Goal: Communication & Community: Answer question/provide support

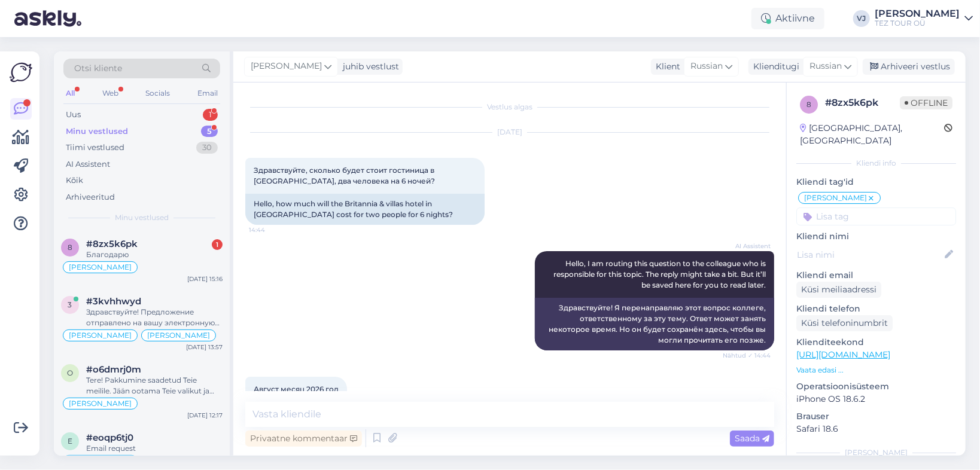
scroll to position [363, 0]
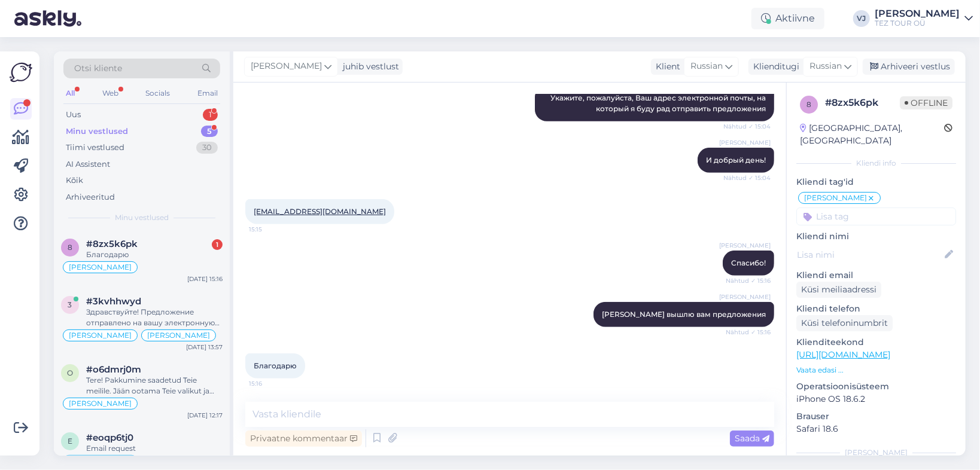
click at [400, 170] on div "Vladimir Jutt И добрый день! Nähtud ✓ 15:04" at bounding box center [509, 160] width 529 height 51
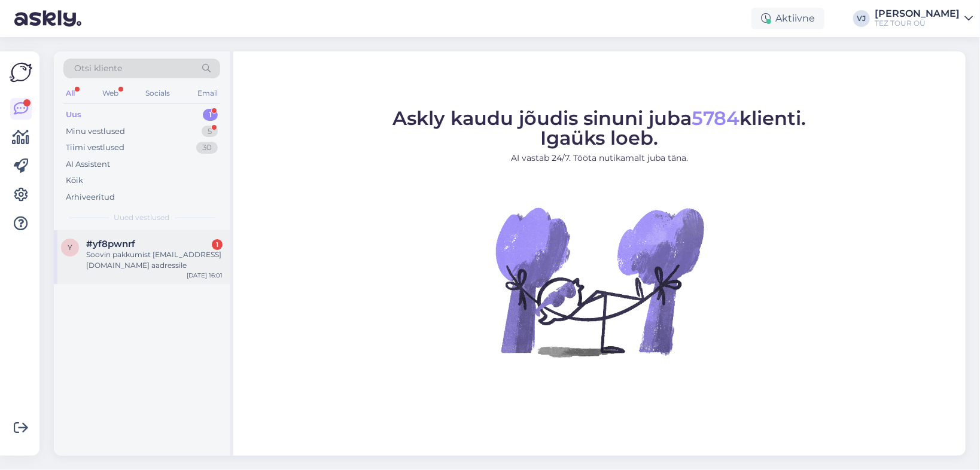
click at [166, 257] on div "Soovin pakkumist [EMAIL_ADDRESS][DOMAIN_NAME] aadressile" at bounding box center [154, 260] width 136 height 22
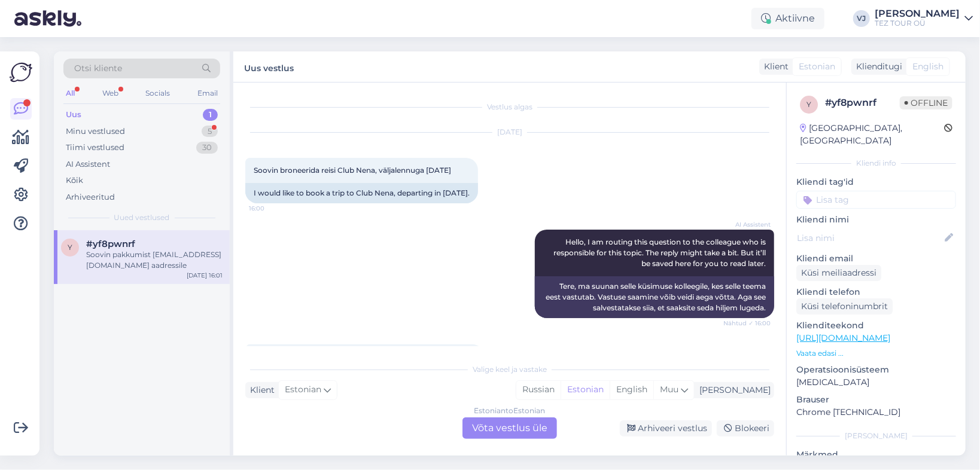
scroll to position [67, 0]
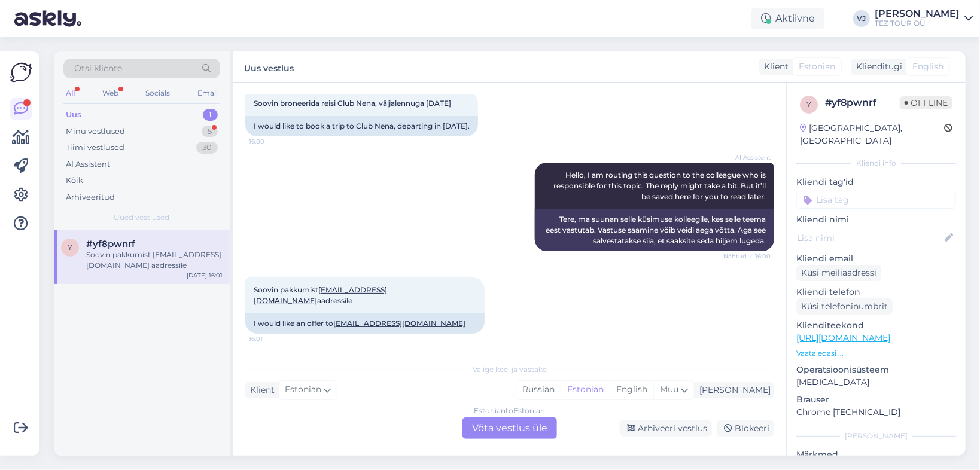
click at [505, 426] on div "Estonian to Estonian Võta vestlus üle" at bounding box center [509, 429] width 95 height 22
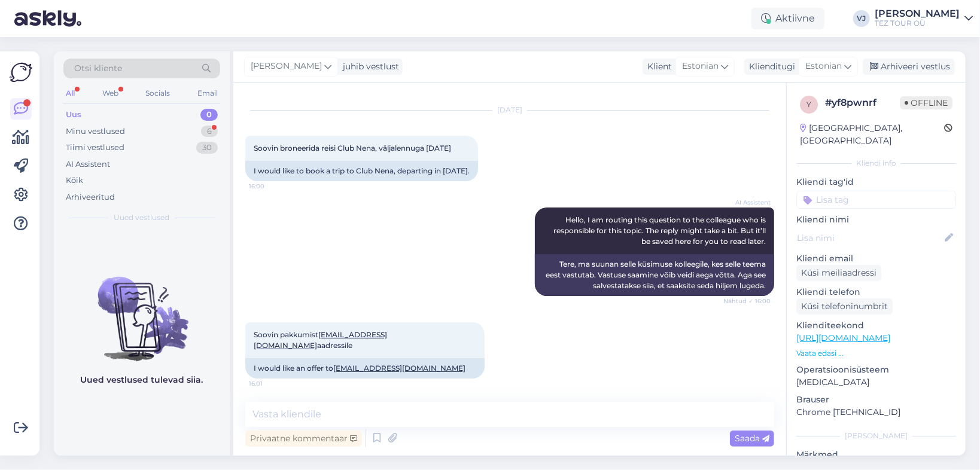
click at [908, 197] on div "y # yf8pwnrf Offline [GEOGRAPHIC_DATA], [GEOGRAPHIC_DATA] Kliendi info Kliendi …" at bounding box center [876, 337] width 179 height 508
click at [906, 191] on input at bounding box center [876, 200] width 160 height 18
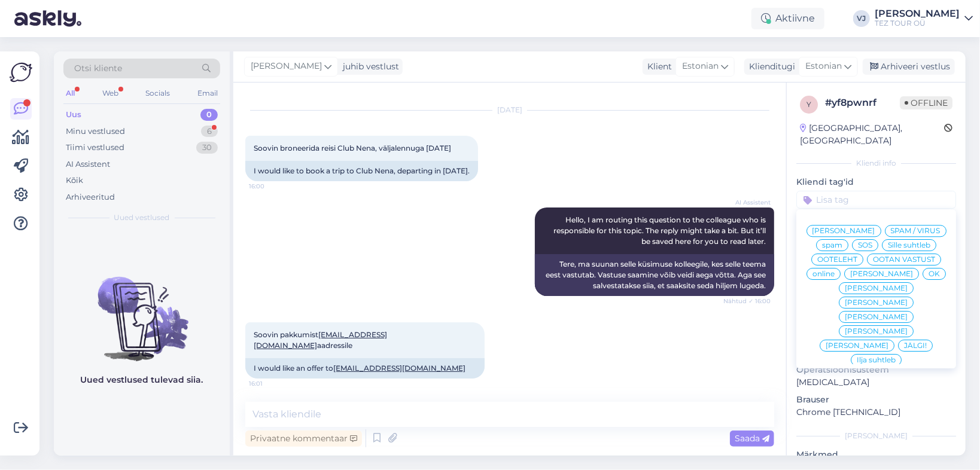
click at [862, 227] on span "[PERSON_NAME]" at bounding box center [843, 230] width 63 height 7
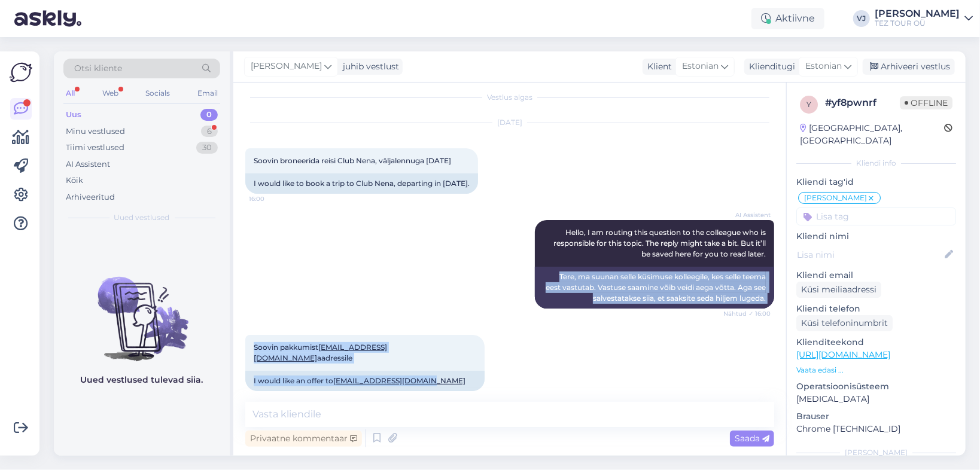
scroll to position [0, 0]
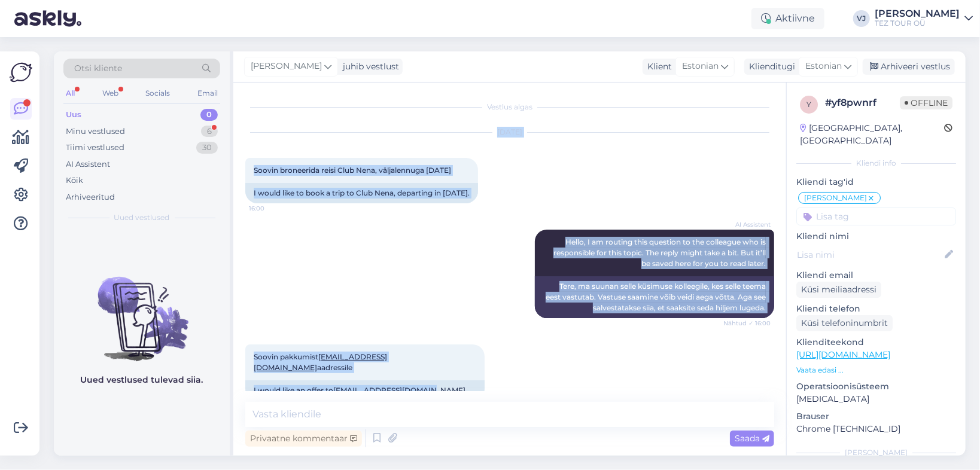
drag, startPoint x: 431, startPoint y: 371, endPoint x: 244, endPoint y: 136, distance: 299.7
click at [244, 136] on div "Vestlus algas [DATE] Soovin broneerida reisi Club Nena, väljalennuga [DATE] 16:…" at bounding box center [509, 269] width 553 height 373
copy div "[DATE] Soovin broneerida reisi Club Nena, väljalennuga [DATE] 16:00 I would lik…"
click at [377, 440] on icon at bounding box center [377, 438] width 14 height 18
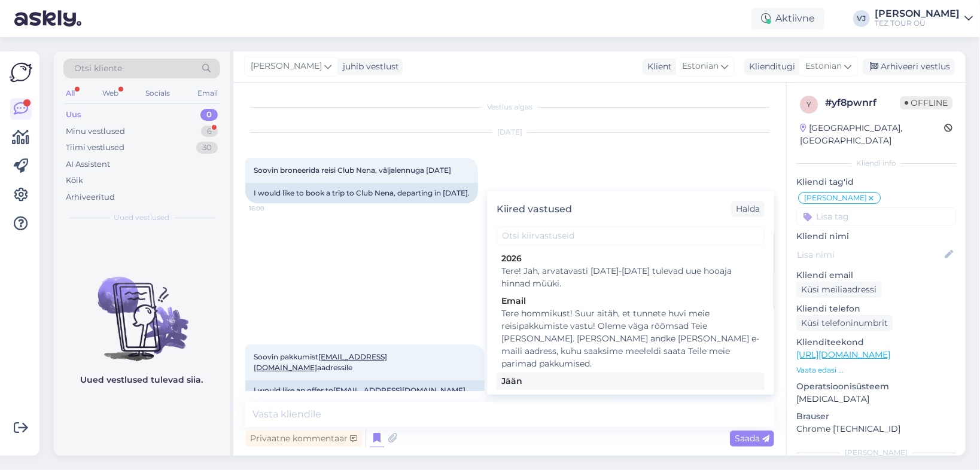
click at [670, 388] on div "Tere! Pakkumine saadetud Teie meilile. Jään ootama Teie valikut ja broneerimiss…" at bounding box center [630, 400] width 258 height 25
type textarea "Tere! Pakkumine saadetud Teie meilile. Jään ootama Teie valikut ja broneerimiss…"
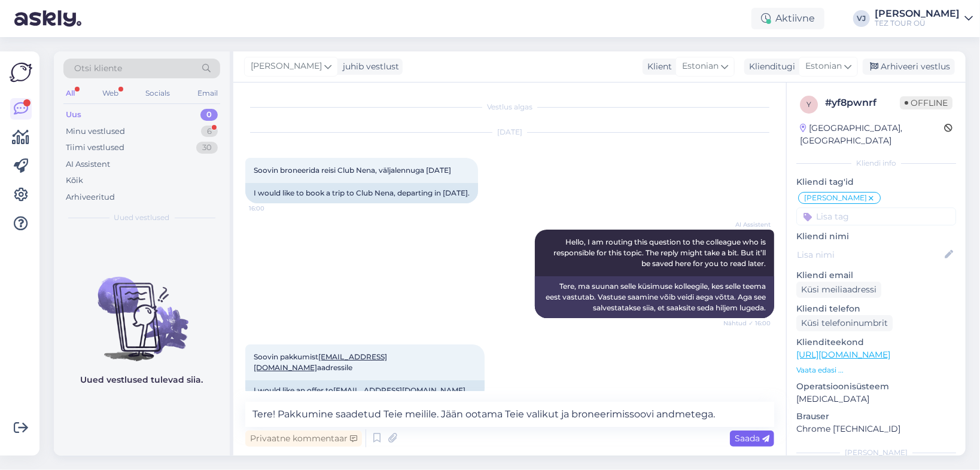
click at [745, 435] on span "Saada" at bounding box center [752, 438] width 35 height 11
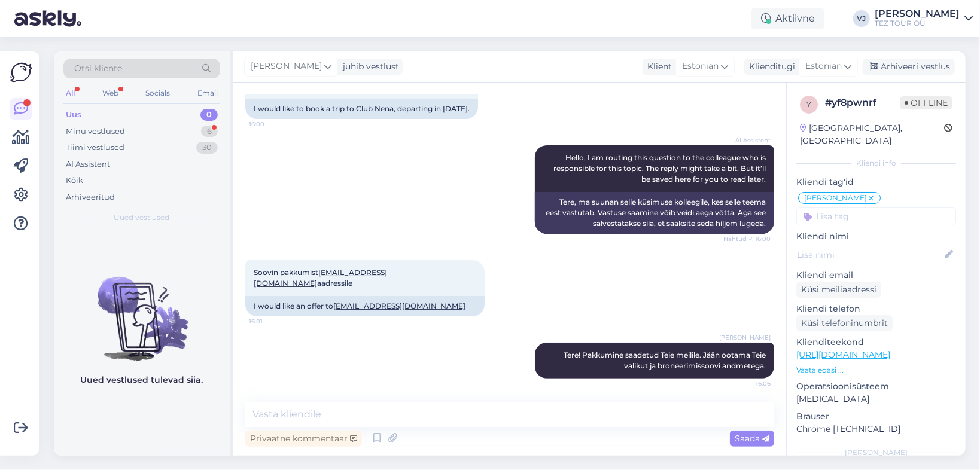
drag, startPoint x: 914, startPoint y: 66, endPoint x: 835, endPoint y: 77, distance: 79.6
click at [914, 66] on div "Arhiveeri vestlus" at bounding box center [909, 67] width 92 height 16
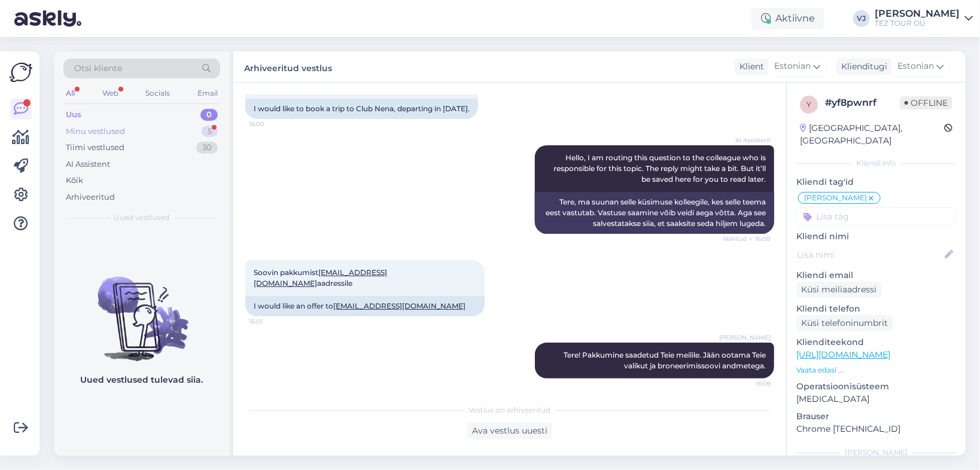
click at [149, 132] on div "Minu vestlused 5" at bounding box center [141, 131] width 157 height 17
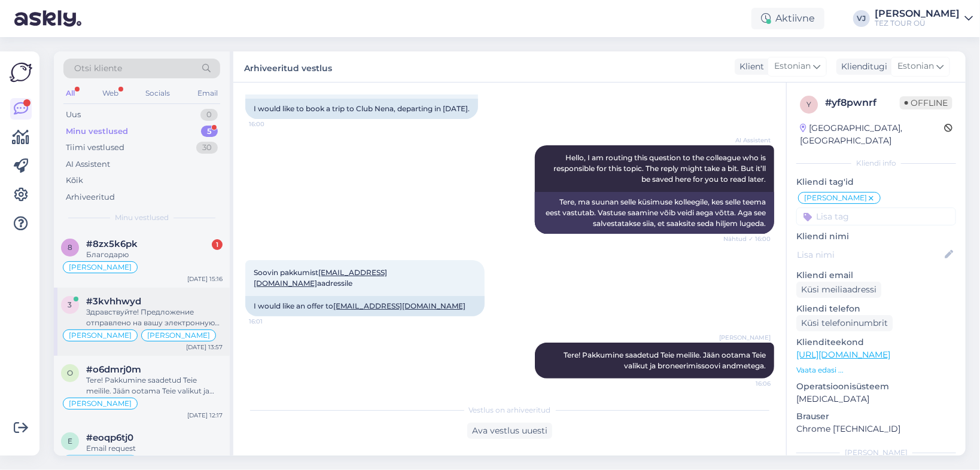
click at [140, 312] on div "Здравствуйте! Предложение отправлено на вашу электронную почту. Я жду вашего вы…" at bounding box center [154, 318] width 136 height 22
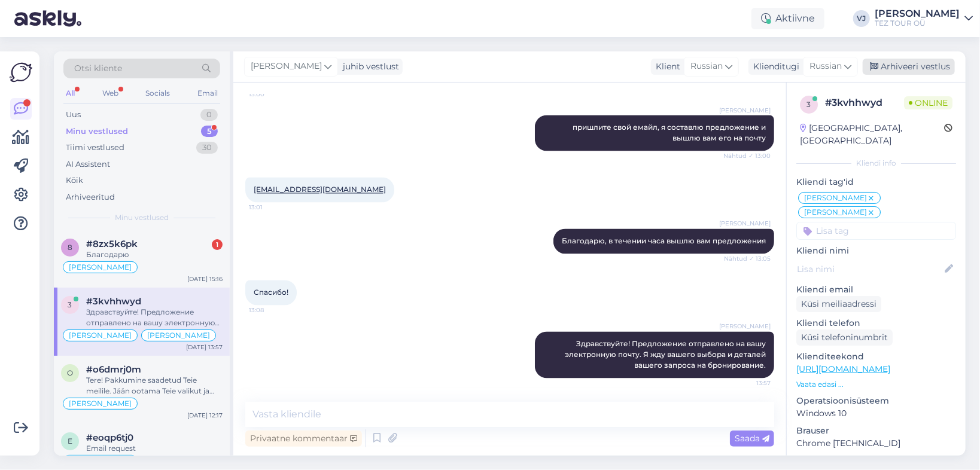
click at [911, 68] on div "Arhiveeri vestlus" at bounding box center [909, 67] width 92 height 16
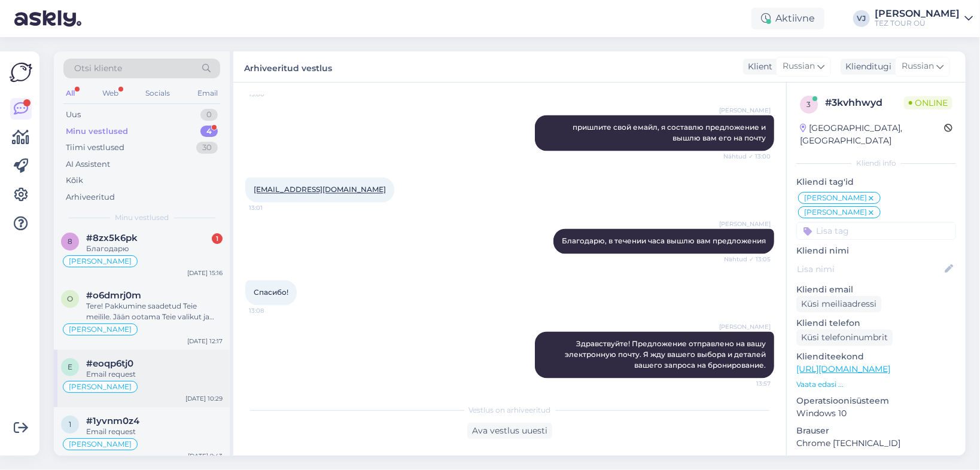
scroll to position [12, 0]
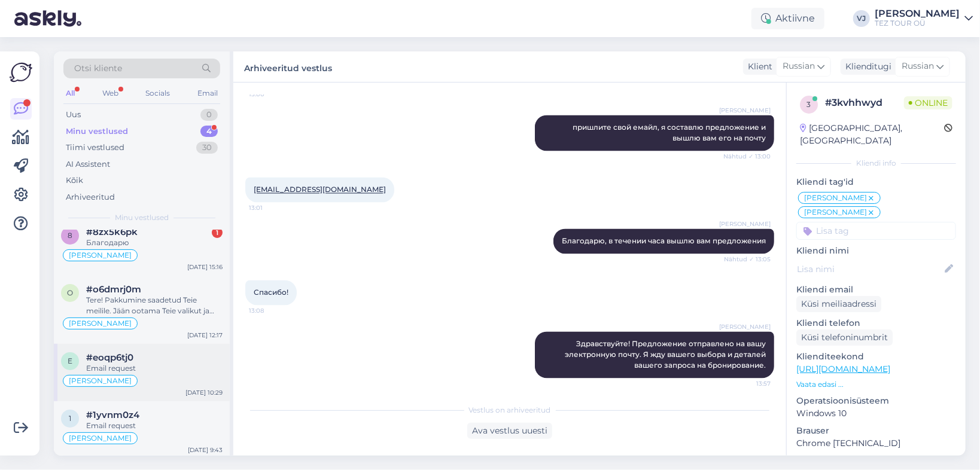
click at [161, 354] on div "#eoqp6tj0" at bounding box center [154, 357] width 136 height 11
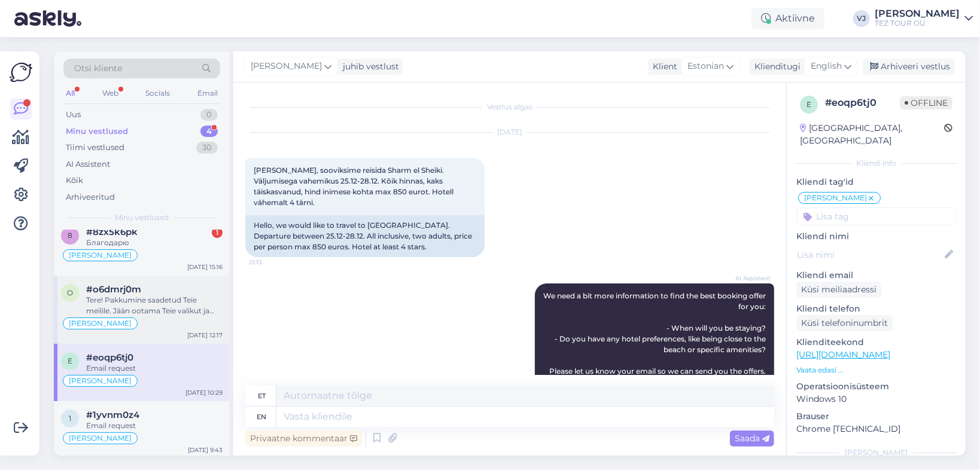
click at [183, 295] on div "Tere! Pakkumine saadetud Teie meilile. Jään ootama Teie valikut ja broneerimiss…" at bounding box center [154, 306] width 136 height 22
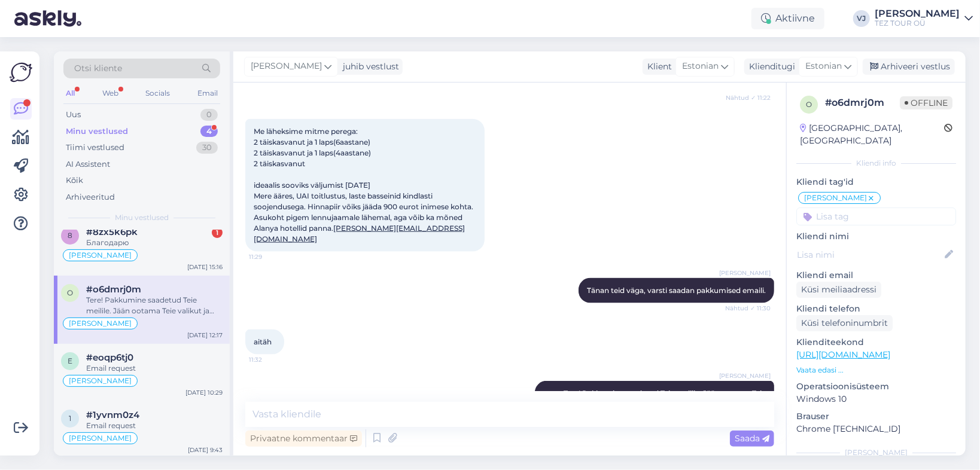
scroll to position [884, 0]
click at [166, 248] on div "[PERSON_NAME]" at bounding box center [142, 255] width 162 height 14
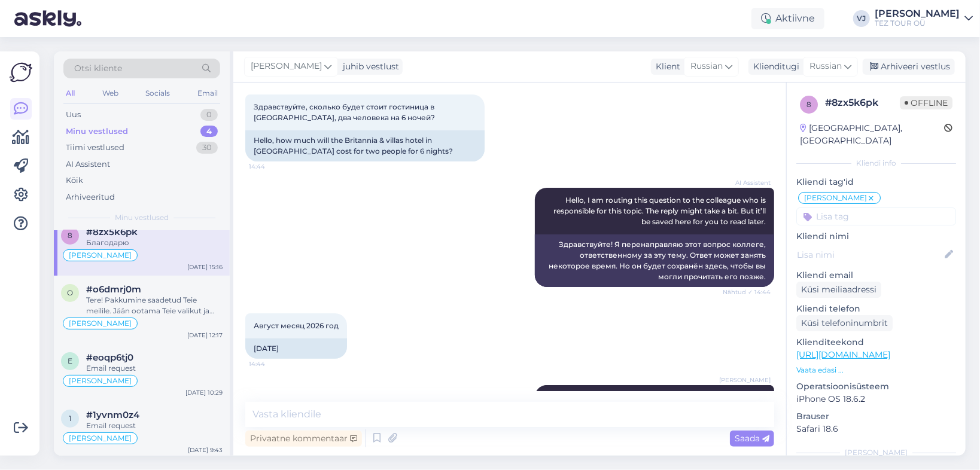
scroll to position [0, 0]
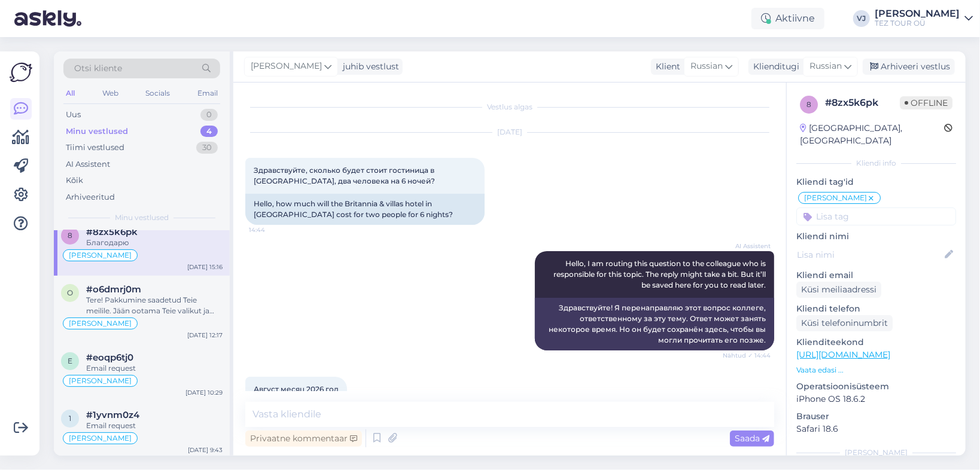
drag, startPoint x: 304, startPoint y: 370, endPoint x: 249, endPoint y: 153, distance: 223.9
click at [249, 153] on div "Vestlus algas [DATE] Здравствуйте, сколько будет стоит гостиница в [GEOGRAPHIC_…" at bounding box center [515, 243] width 540 height 297
copy div "Loremipsumdo, sitamet conse adipi elitseddo e Tempor Incididun& utlabo, etd mag…"
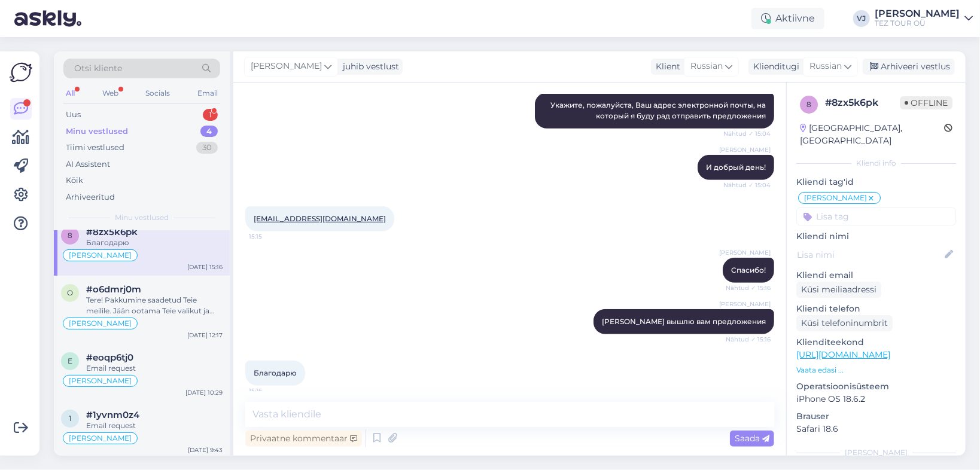
scroll to position [363, 0]
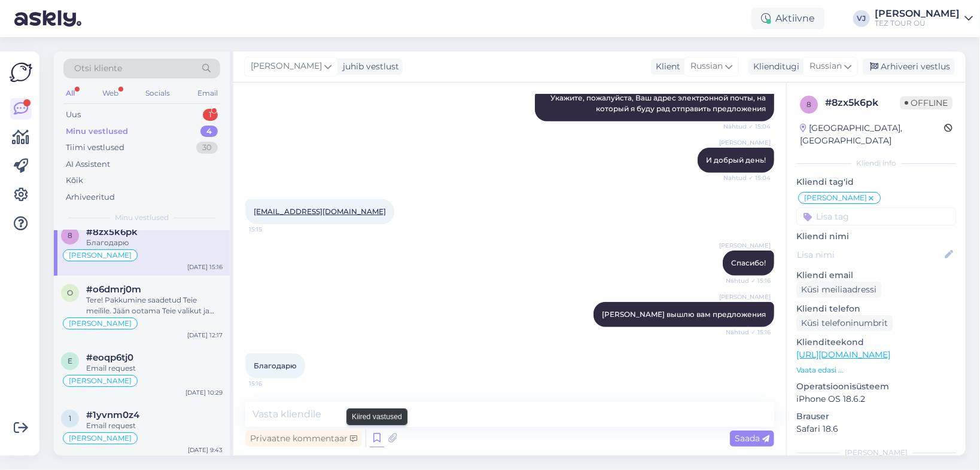
click at [380, 438] on icon at bounding box center [377, 438] width 14 height 18
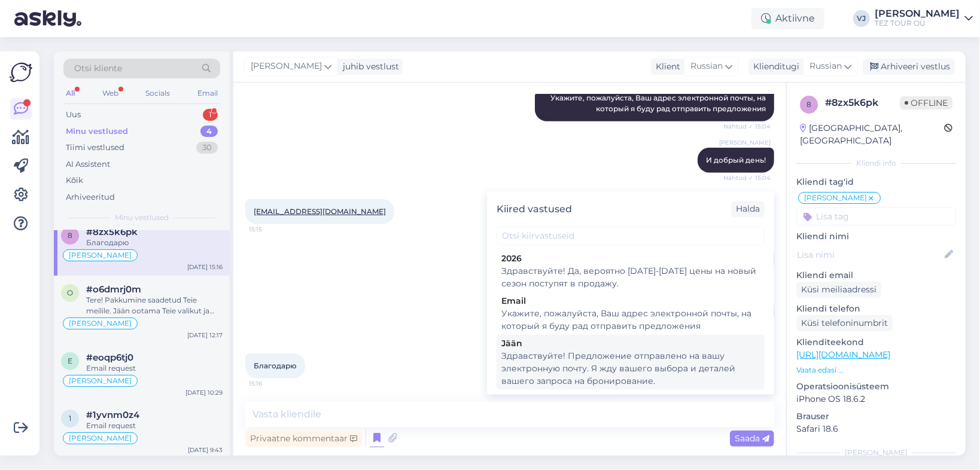
click at [607, 360] on div "Здравствуйте! Предложение отправлено на вашу электронную почту. Я жду вашего вы…" at bounding box center [630, 369] width 258 height 38
type textarea "Здравствуйте! Предложение отправлено на вашу электронную почту. Я жду вашего вы…"
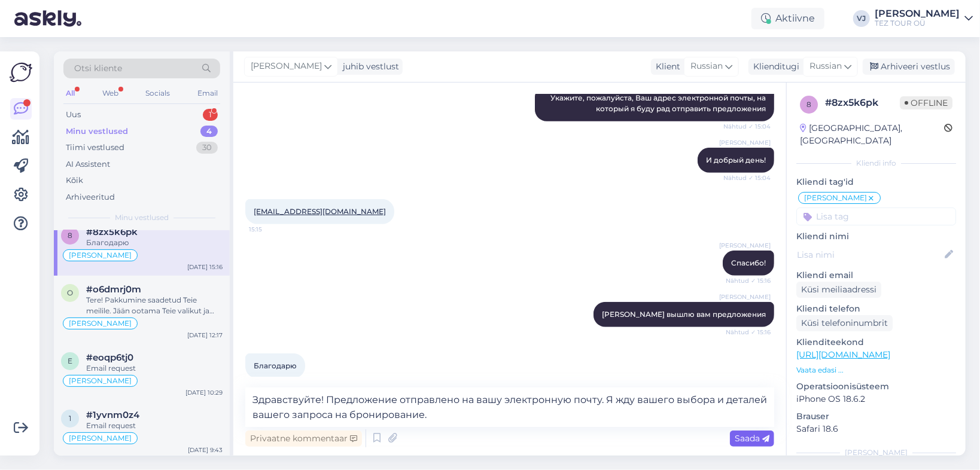
click at [743, 431] on div "Saada" at bounding box center [752, 439] width 44 height 16
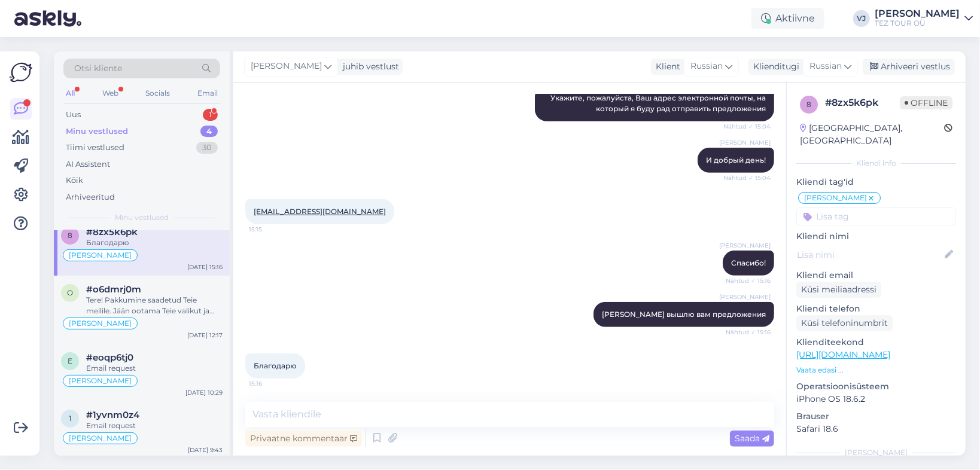
scroll to position [436, 0]
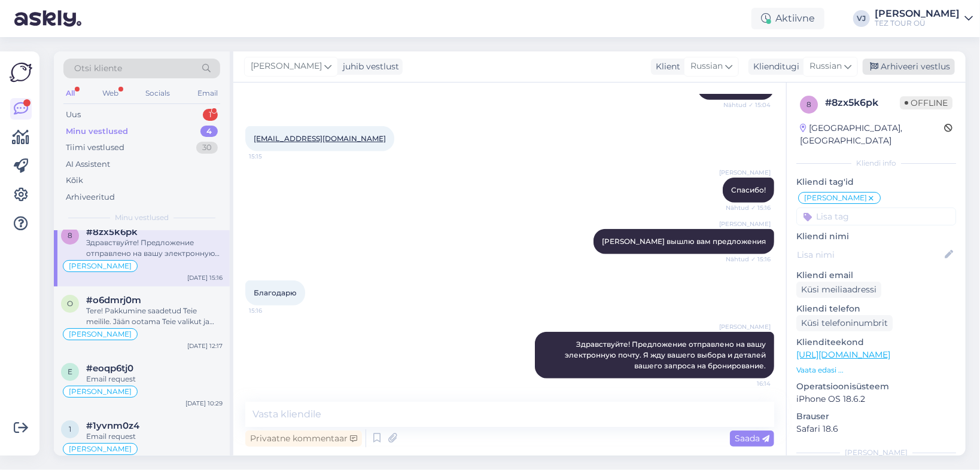
click at [912, 60] on div "Arhiveeri vestlus" at bounding box center [909, 67] width 92 height 16
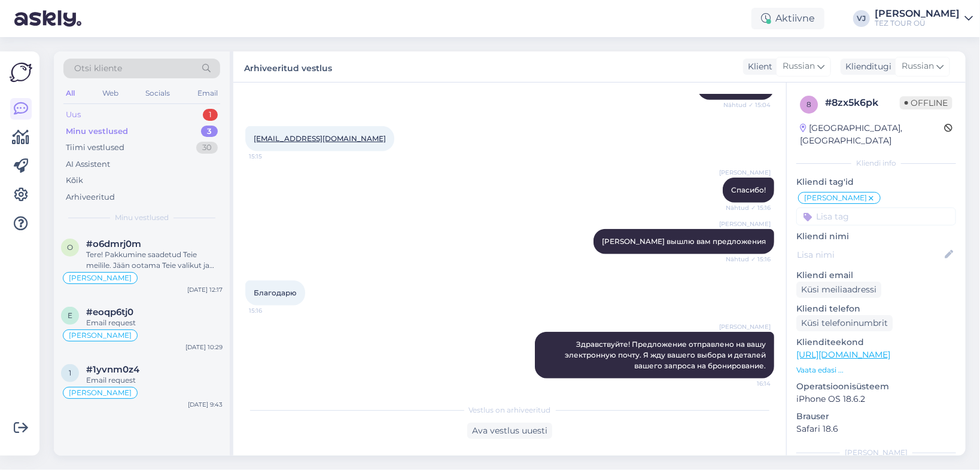
drag, startPoint x: 111, startPoint y: 119, endPoint x: 120, endPoint y: 114, distance: 10.2
click at [111, 118] on div "Uus 1" at bounding box center [141, 114] width 157 height 17
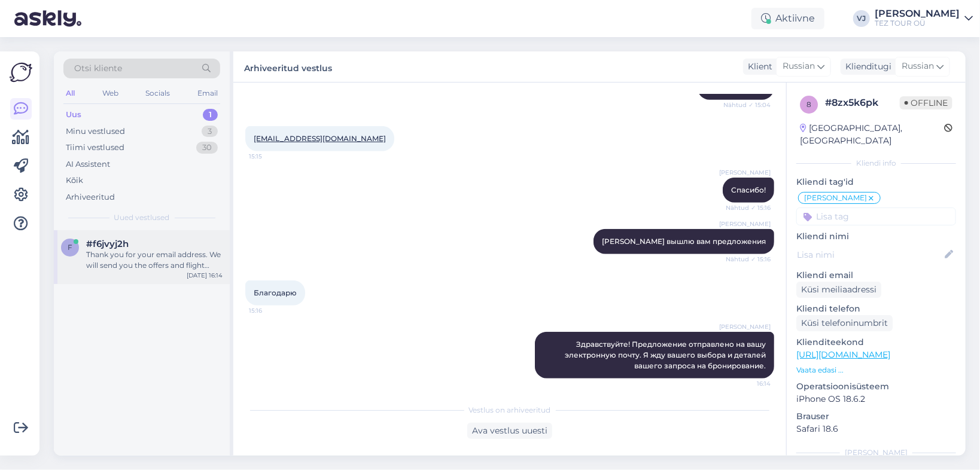
click at [154, 279] on div "f #f6jvyj2h Thank you for your email address. We will send you the offers and f…" at bounding box center [142, 257] width 176 height 54
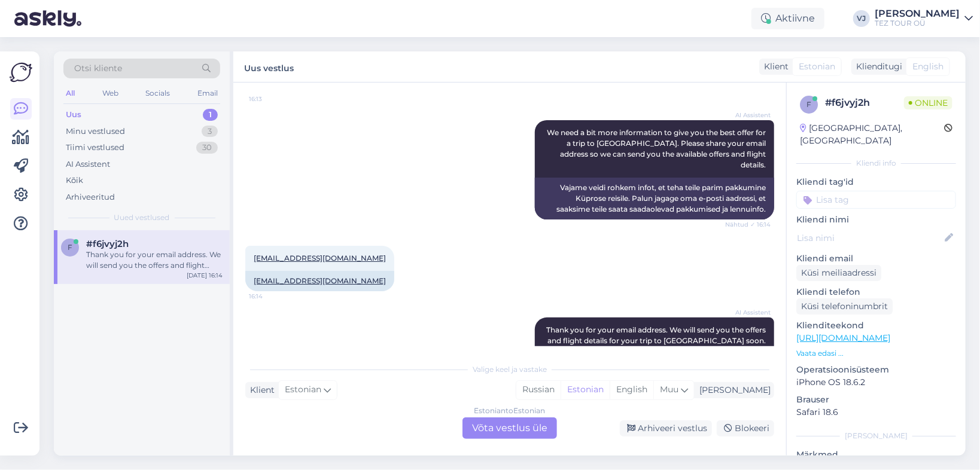
click at [504, 422] on div "Estonian to Estonian Võta vestlus üle" at bounding box center [509, 429] width 95 height 22
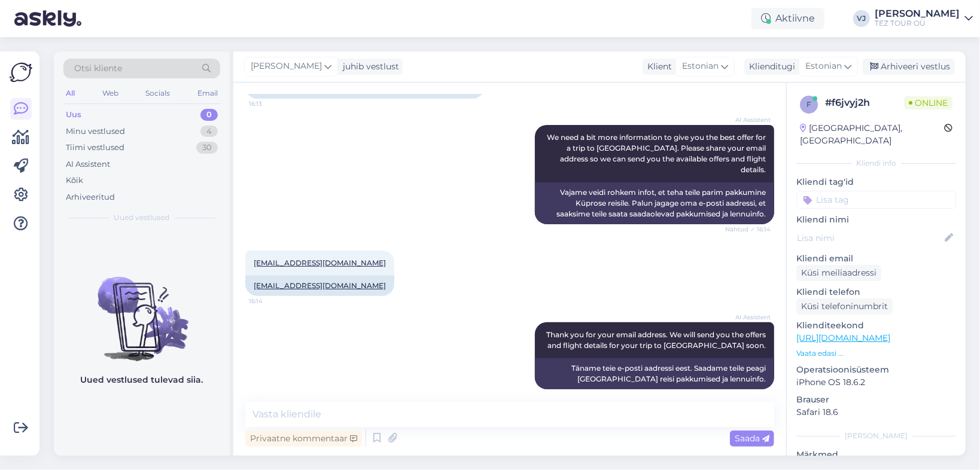
scroll to position [1, 0]
click at [866, 190] on input at bounding box center [876, 199] width 160 height 18
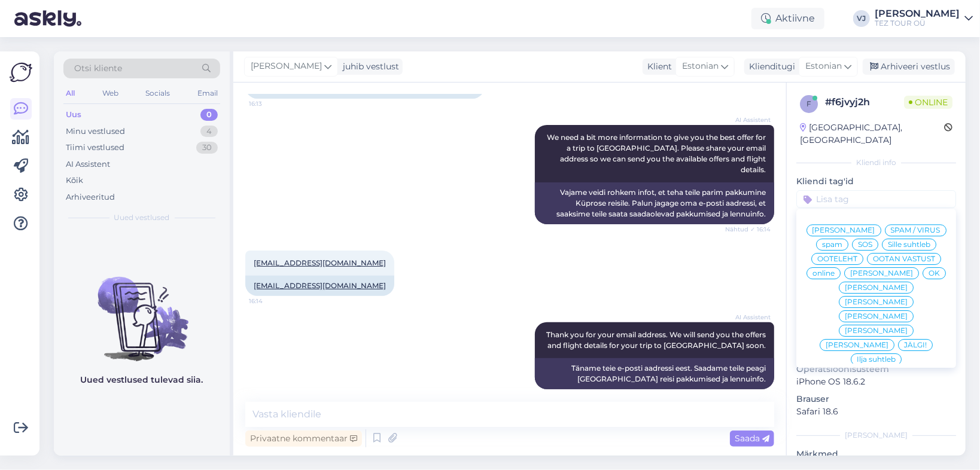
click at [870, 227] on span "[PERSON_NAME]" at bounding box center [843, 230] width 63 height 7
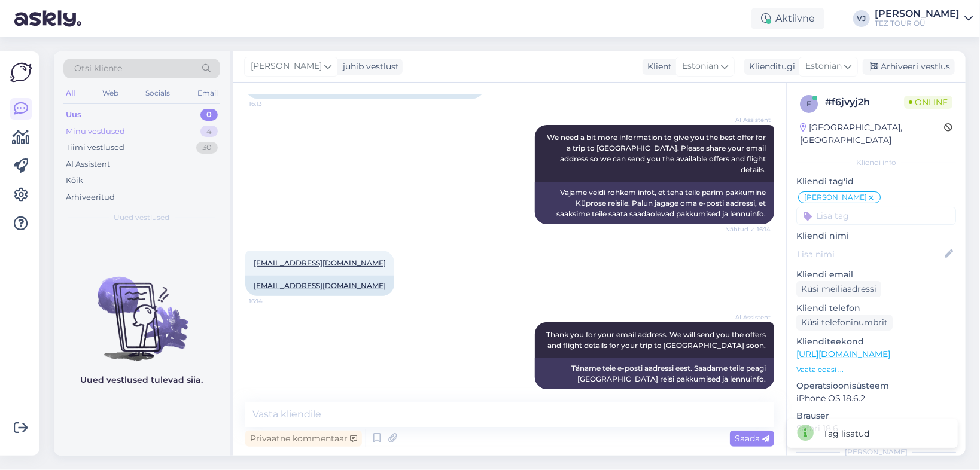
click at [112, 126] on div "Minu vestlused" at bounding box center [95, 132] width 59 height 12
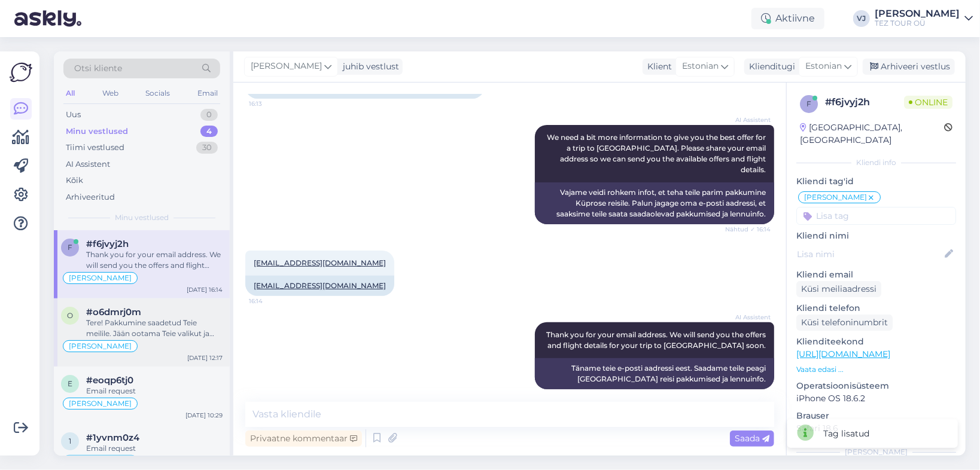
click at [159, 319] on div "Tere! Pakkumine saadetud Teie meilile. Jään ootama Teie valikut ja broneerimiss…" at bounding box center [154, 329] width 136 height 22
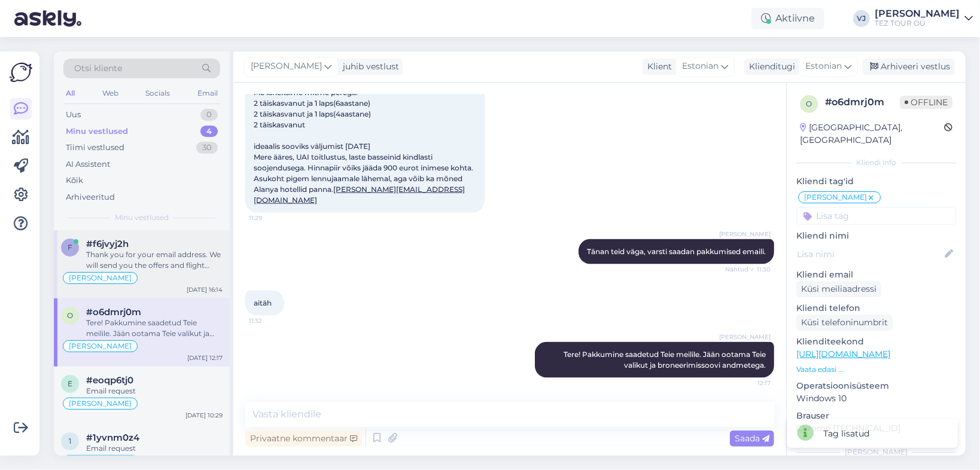
click at [150, 277] on div "[PERSON_NAME]" at bounding box center [142, 278] width 162 height 14
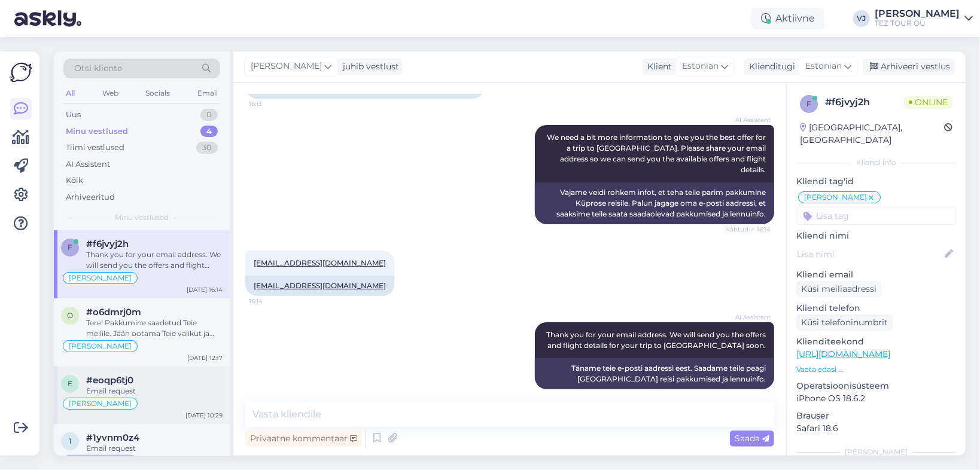
click at [152, 386] on div "Email request" at bounding box center [154, 391] width 136 height 11
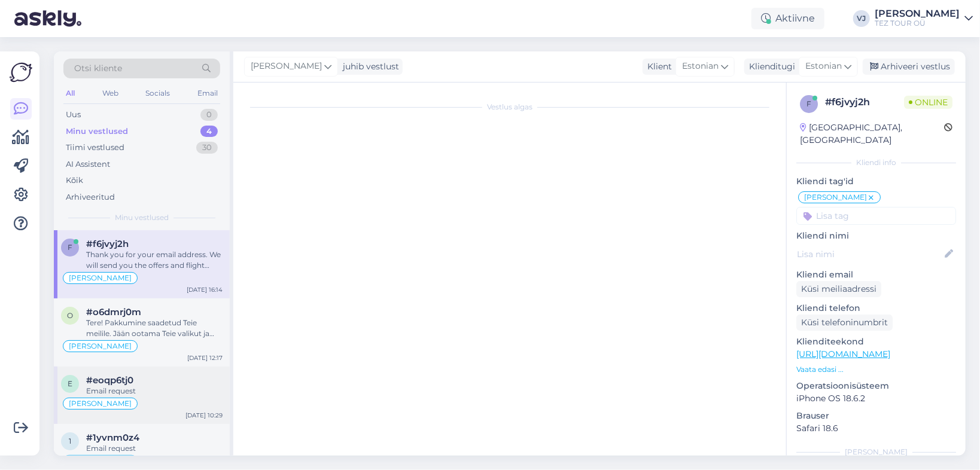
scroll to position [237, 0]
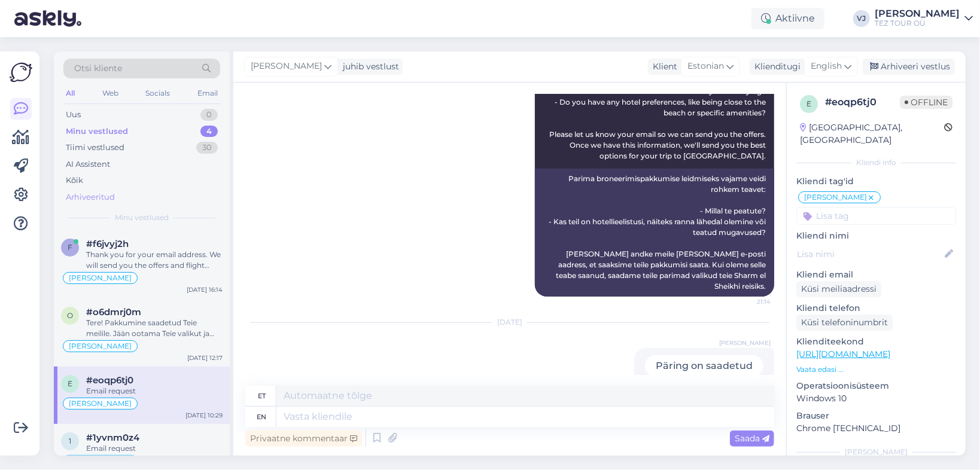
click at [102, 193] on div "Arhiveeritud" at bounding box center [90, 197] width 49 height 12
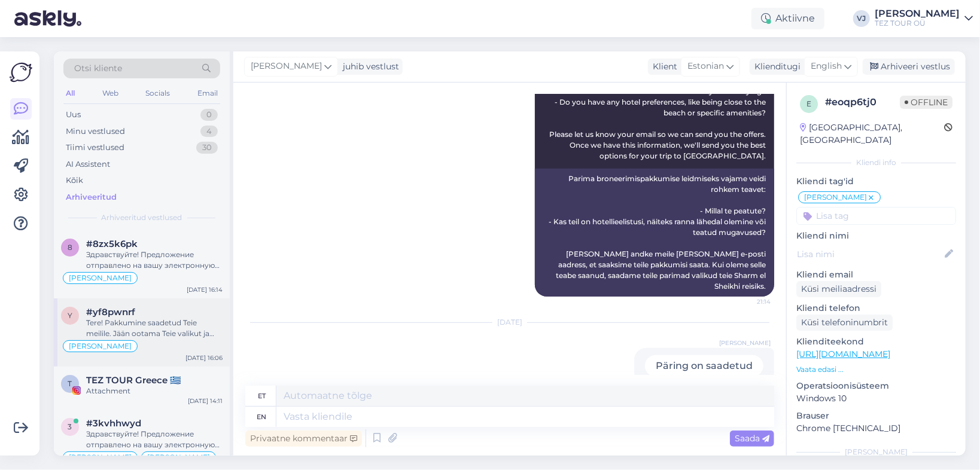
click at [176, 311] on div "#yf8pwnrf" at bounding box center [154, 312] width 136 height 11
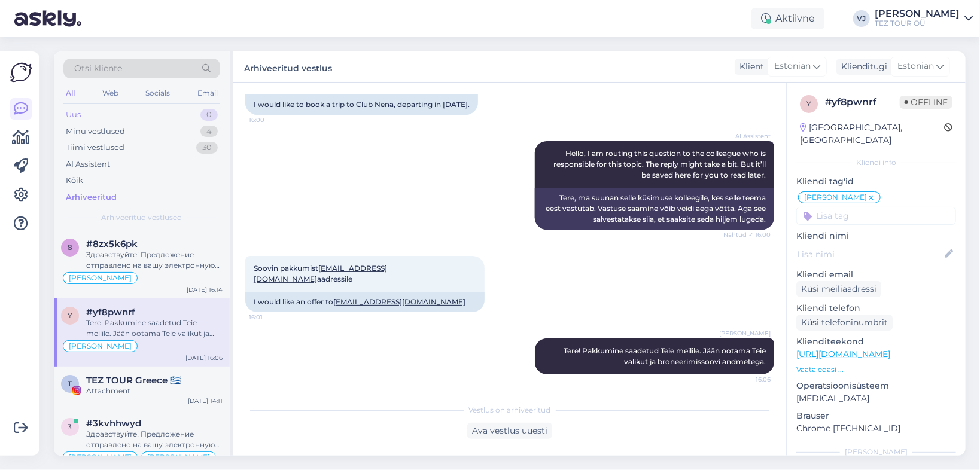
click at [83, 112] on div "Uus 0" at bounding box center [141, 114] width 157 height 17
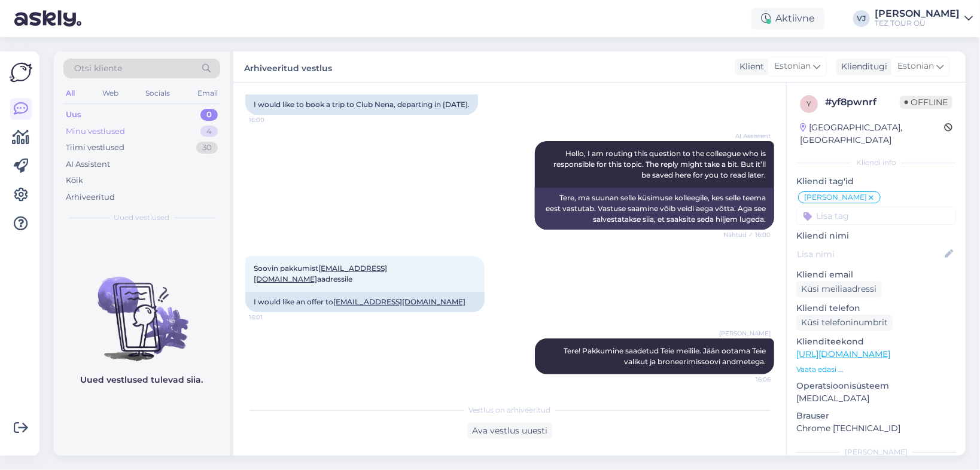
click at [102, 130] on div "Minu vestlused" at bounding box center [95, 132] width 59 height 12
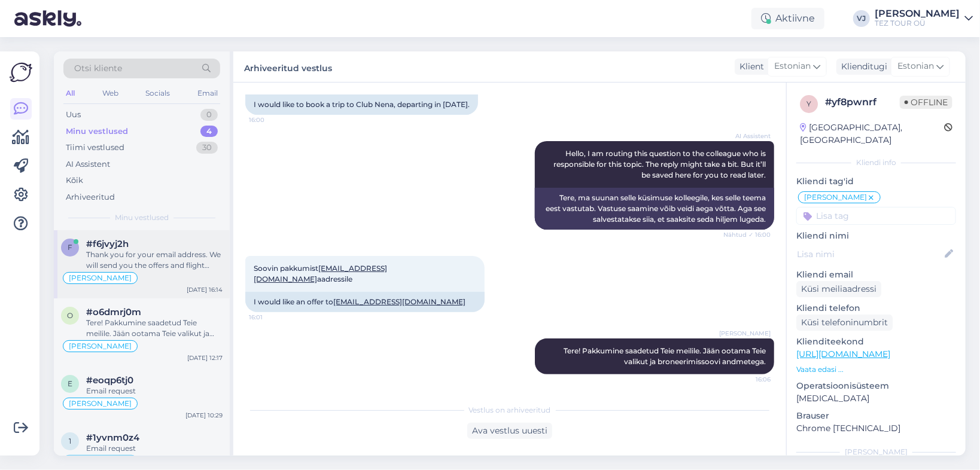
click at [161, 260] on div "Thank you for your email address. We will send you the offers and flight detail…" at bounding box center [154, 260] width 136 height 22
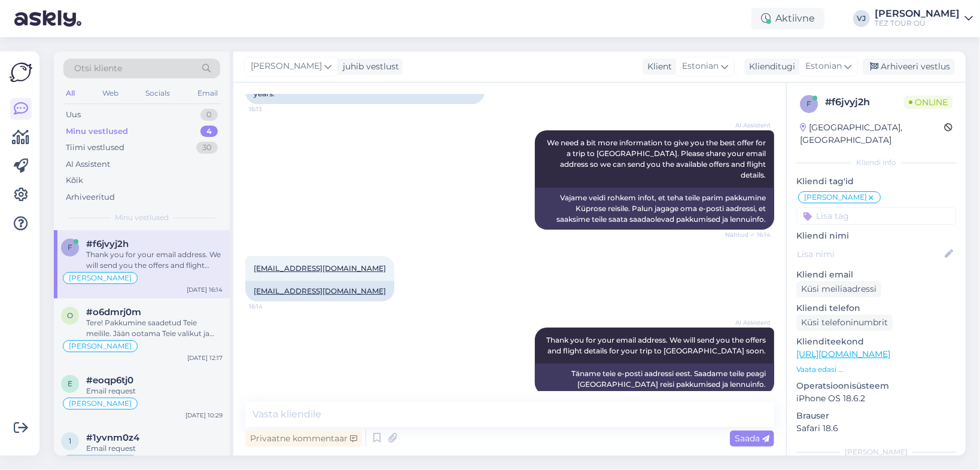
scroll to position [148, 0]
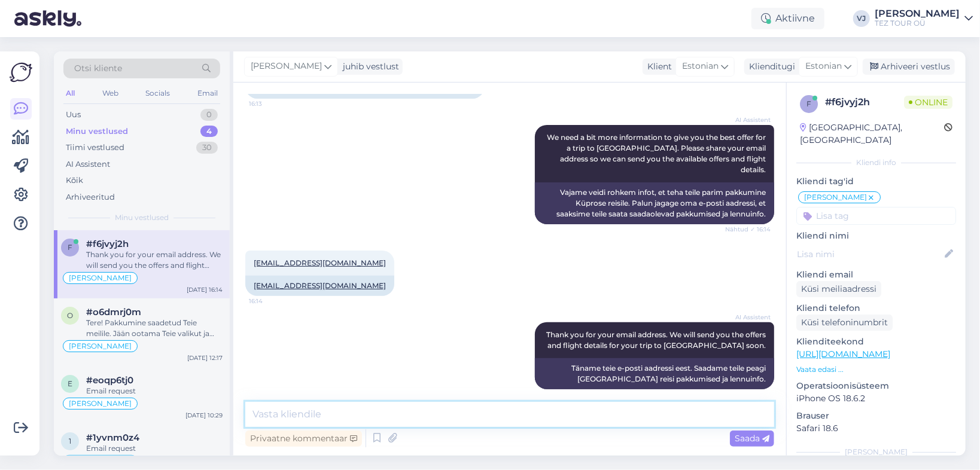
click at [385, 418] on textarea at bounding box center [509, 414] width 529 height 25
type textarea "Tere päevast!"
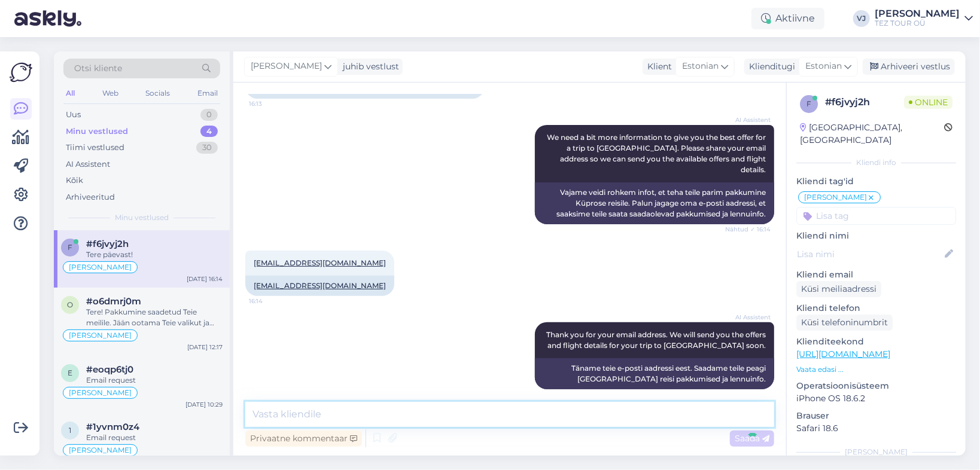
scroll to position [199, 0]
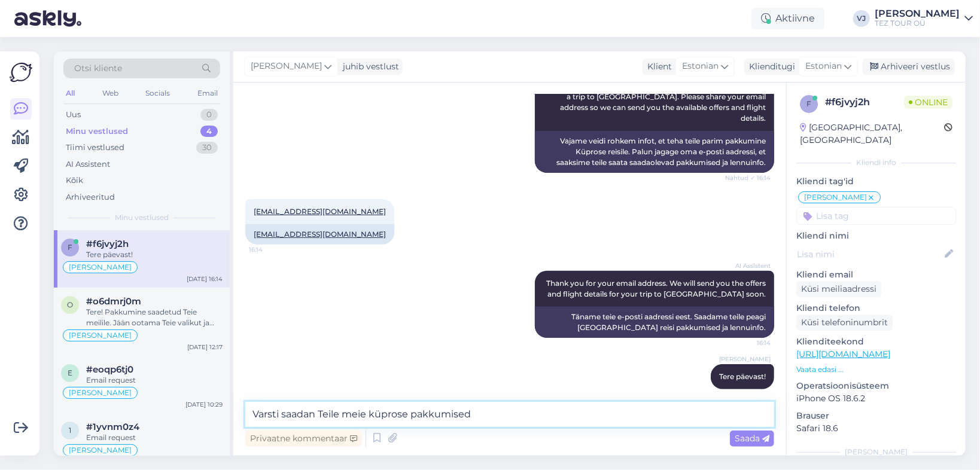
click at [374, 412] on textarea "Varsti saadan Teile meie küprose pakkumised" at bounding box center [509, 414] width 529 height 25
type textarea "Varsti saadan Teile meie Küprose pakkumised"
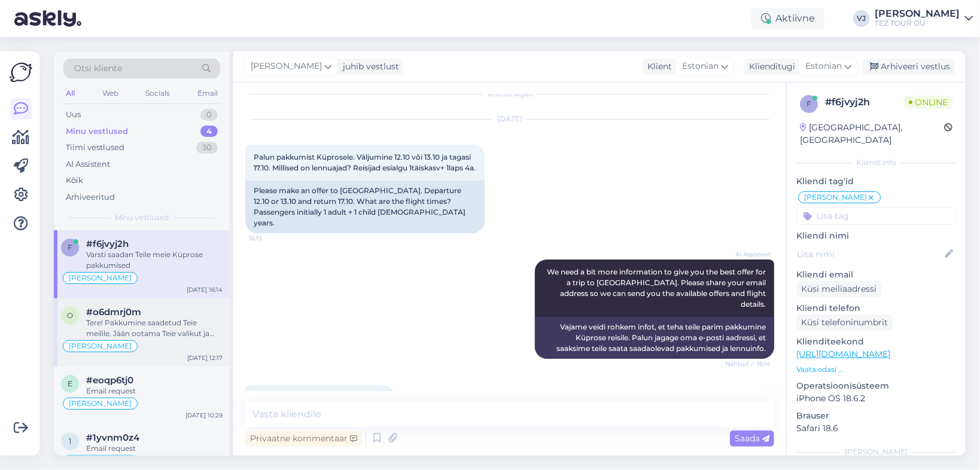
click at [188, 331] on div "Tere! Pakkumine saadetud Teie meilile. Jään ootama Teie valikut ja broneerimiss…" at bounding box center [154, 329] width 136 height 22
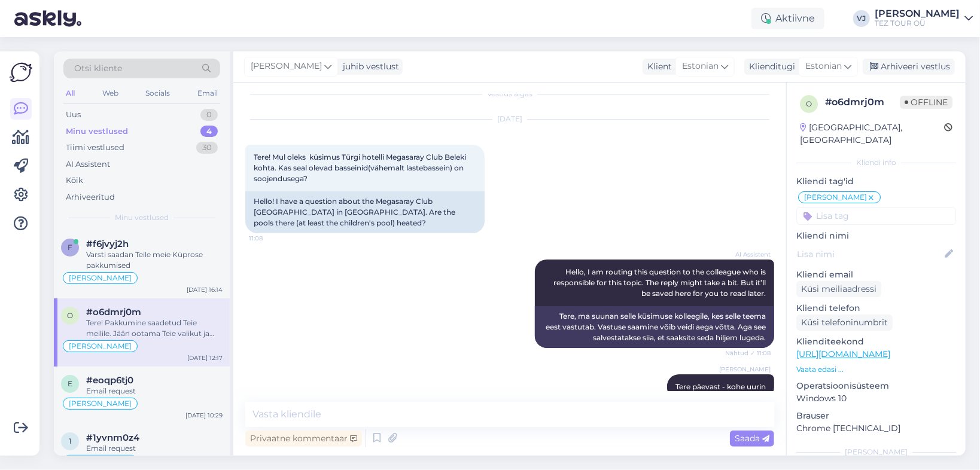
scroll to position [955, 0]
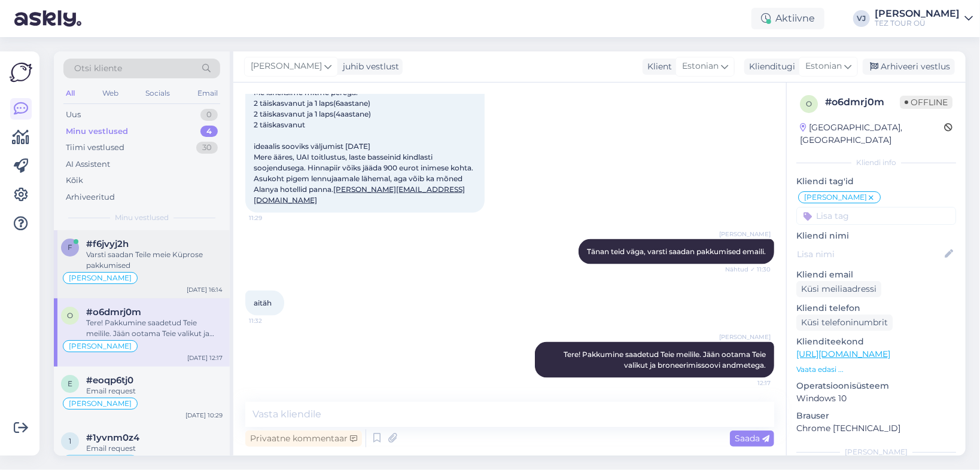
click at [130, 252] on div "Varsti saadan Teile meie Küprose pakkumised" at bounding box center [154, 260] width 136 height 22
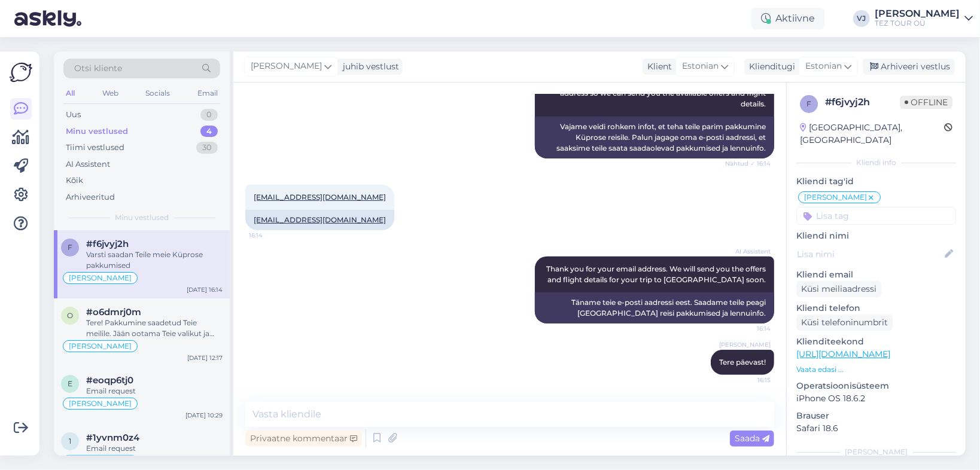
scroll to position [251, 0]
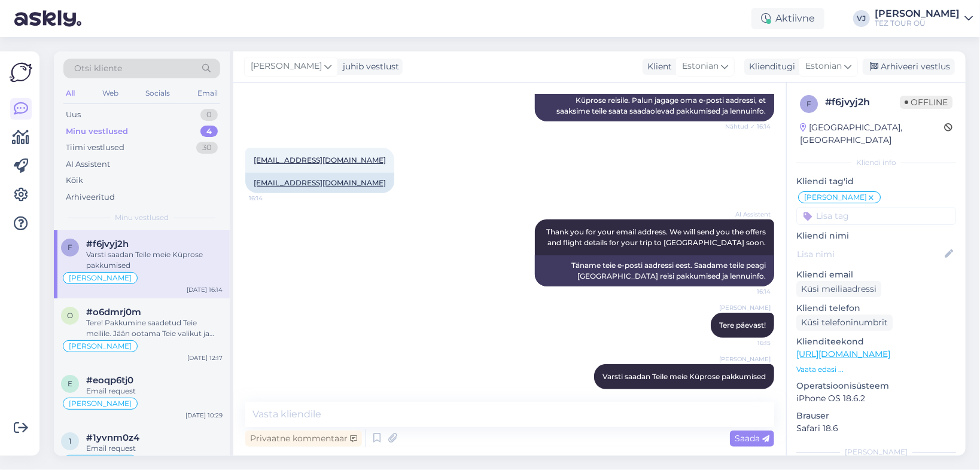
click at [155, 129] on div "Minu vestlused 4" at bounding box center [141, 131] width 157 height 17
click at [162, 275] on div "[PERSON_NAME]" at bounding box center [142, 278] width 162 height 14
click at [162, 320] on div "Tere! Pakkumine saadetud Teie meilile. Jään ootama Teie valikut ja broneerimiss…" at bounding box center [154, 329] width 136 height 22
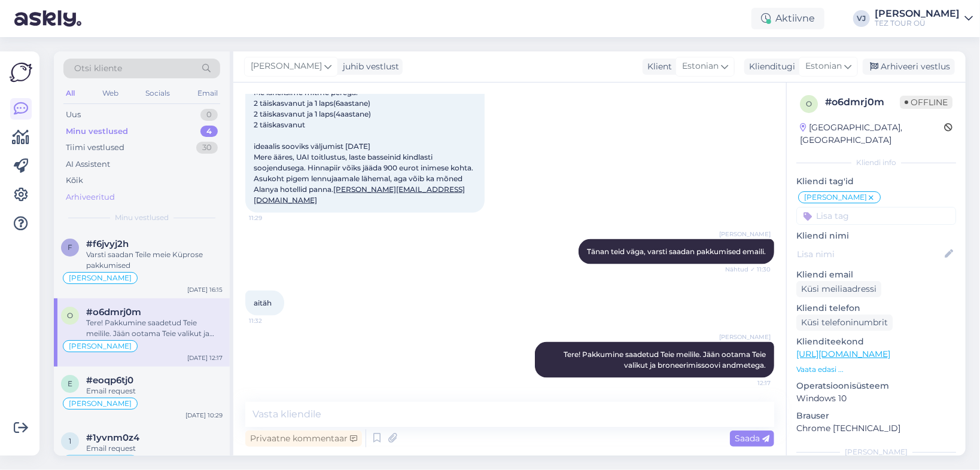
click at [136, 196] on div "Arhiveeritud" at bounding box center [141, 197] width 157 height 17
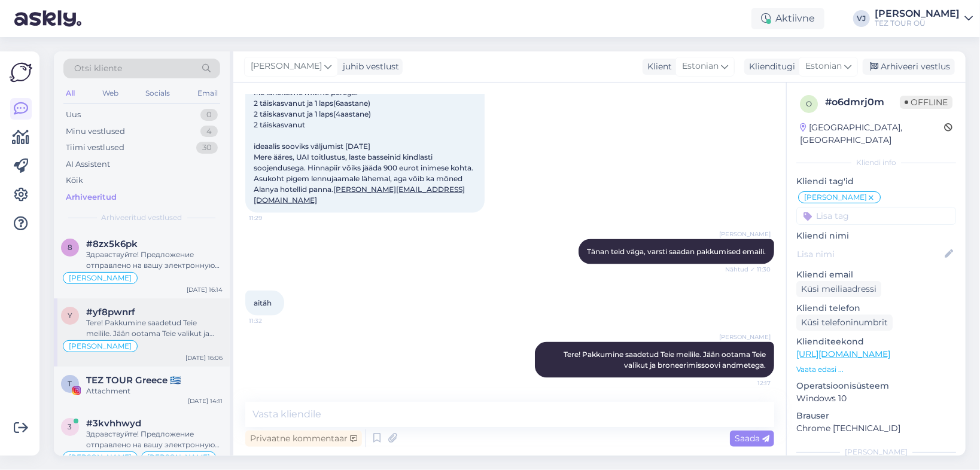
click at [169, 315] on div "#yf8pwnrf" at bounding box center [154, 312] width 136 height 11
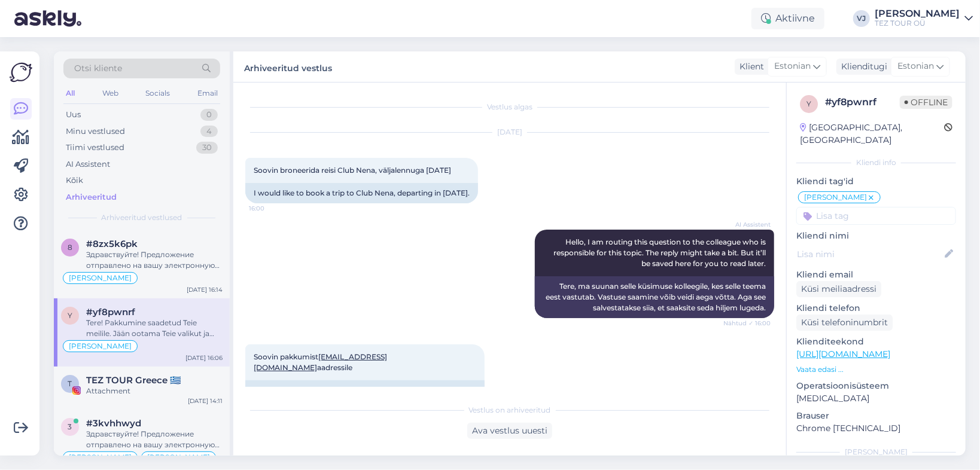
scroll to position [89, 0]
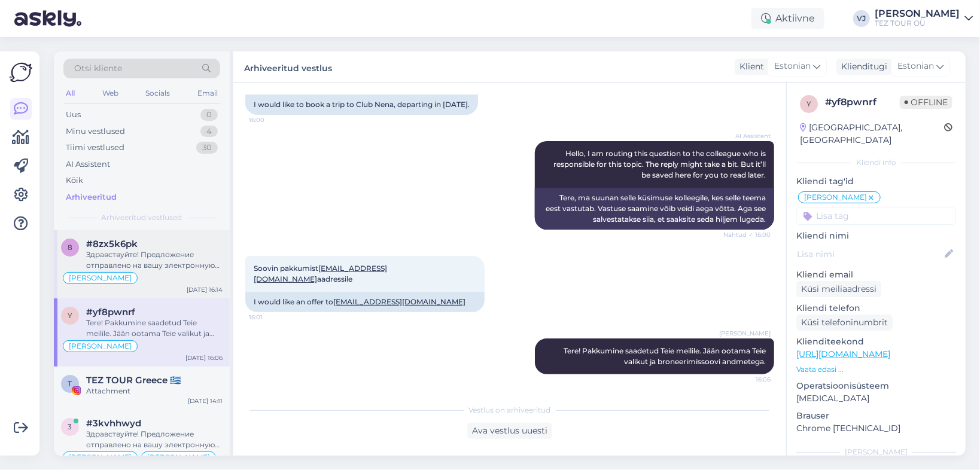
click at [150, 261] on div "Здравствуйте! Предложение отправлено на вашу электронную почту. Я жду вашего вы…" at bounding box center [154, 260] width 136 height 22
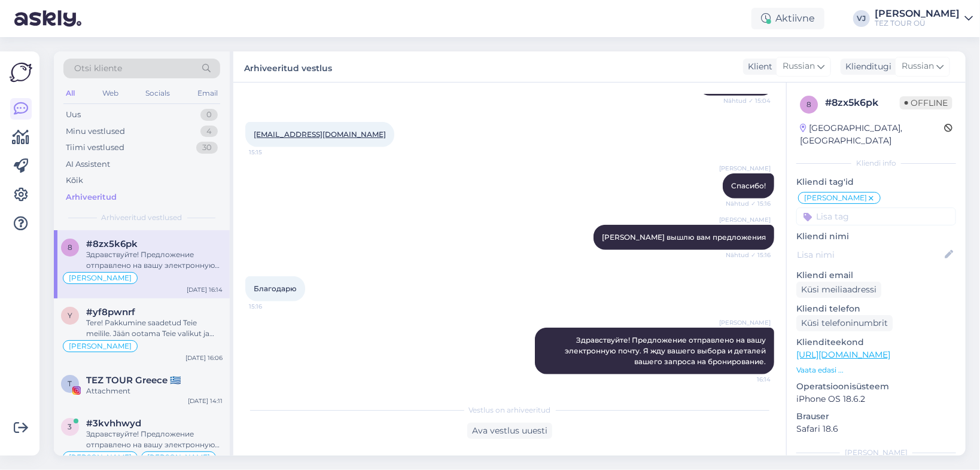
scroll to position [0, 0]
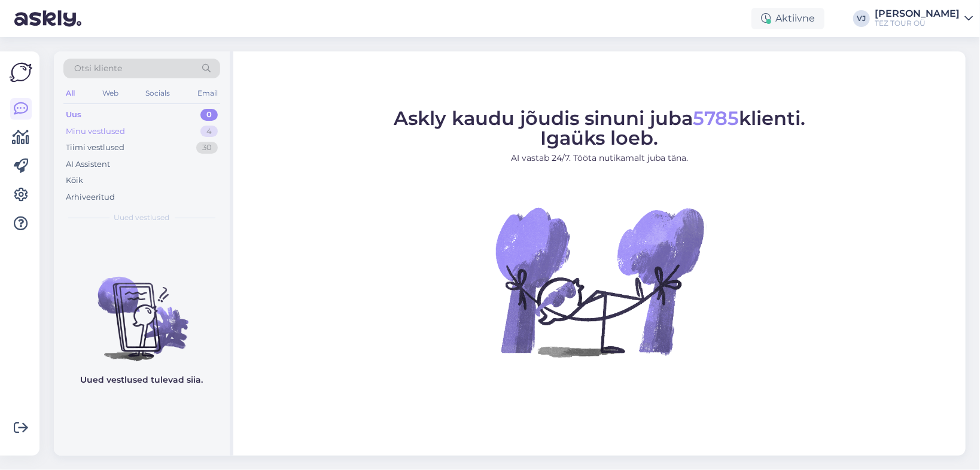
click at [155, 132] on div "Minu vestlused 4" at bounding box center [141, 131] width 157 height 17
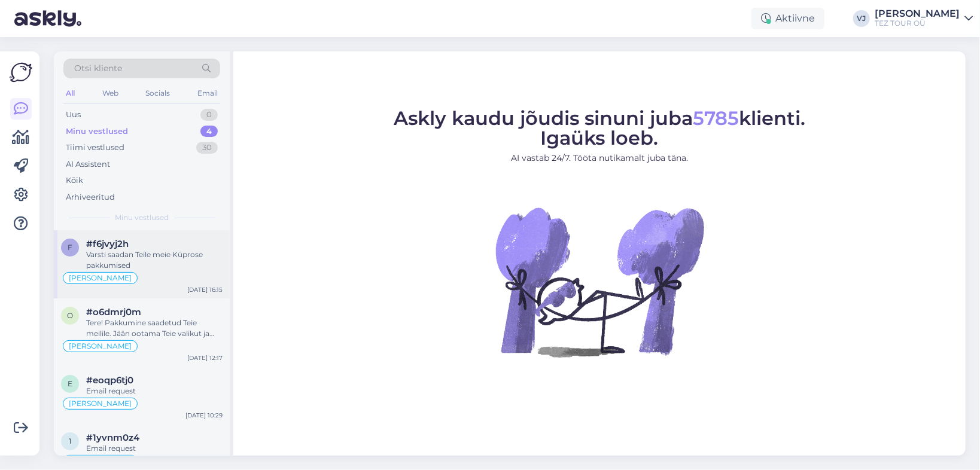
click at [173, 267] on div "Varsti saadan Teile meie Küprose pakkumised" at bounding box center [154, 260] width 136 height 22
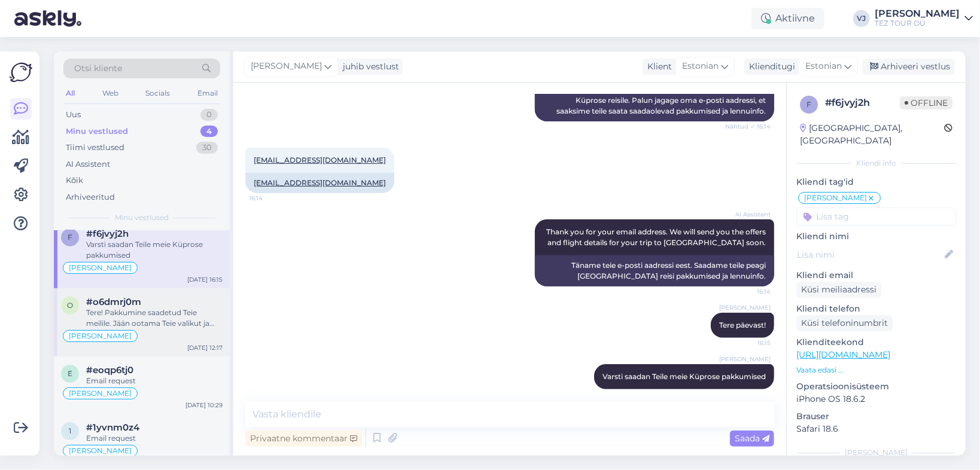
scroll to position [23, 0]
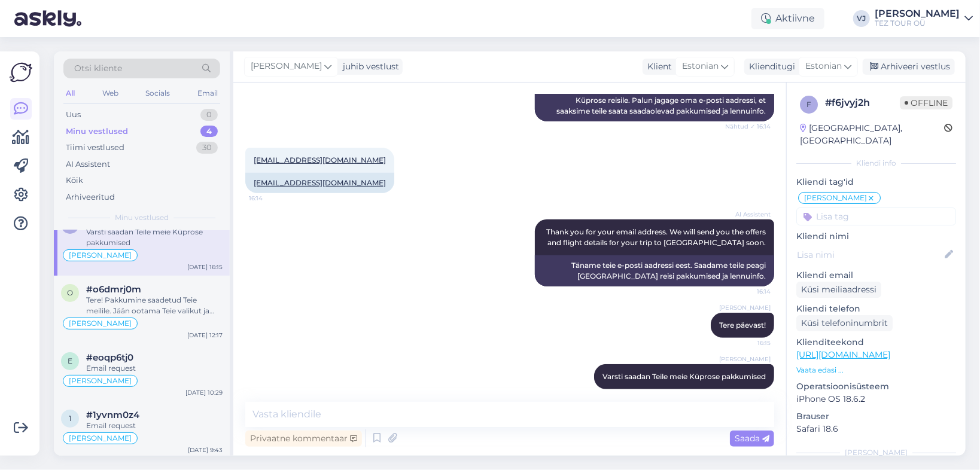
click at [165, 251] on div "[PERSON_NAME]" at bounding box center [142, 255] width 162 height 14
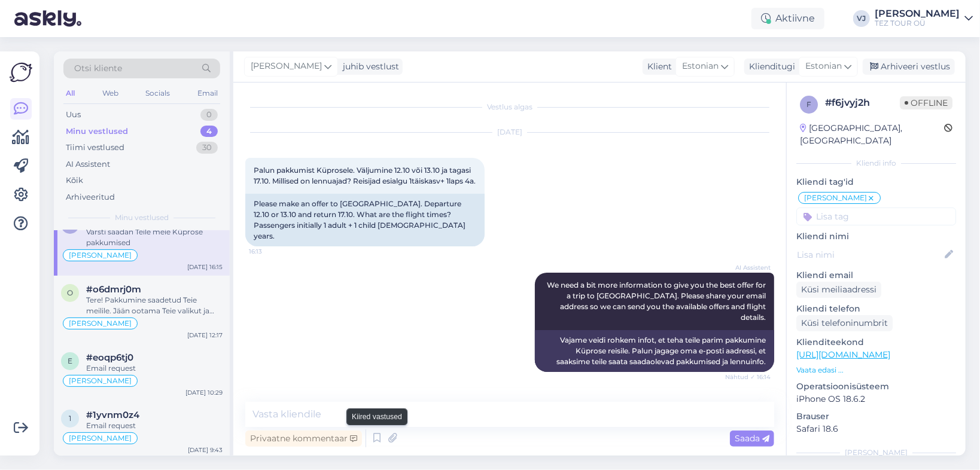
drag, startPoint x: 375, startPoint y: 442, endPoint x: 474, endPoint y: 419, distance: 101.3
click at [375, 442] on icon at bounding box center [377, 438] width 14 height 18
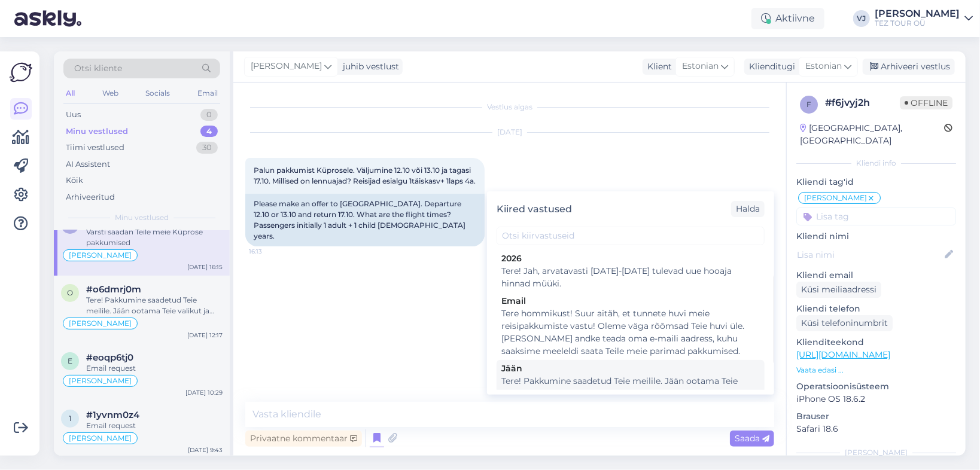
click at [704, 379] on div "Tere! Pakkumine saadetud Teie meilile. Jään ootama Teie valikut ja broneerimiss…" at bounding box center [630, 387] width 258 height 25
type textarea "Tere! Pakkumine saadetud Teie meilile. Jään ootama Teie valikut ja broneerimiss…"
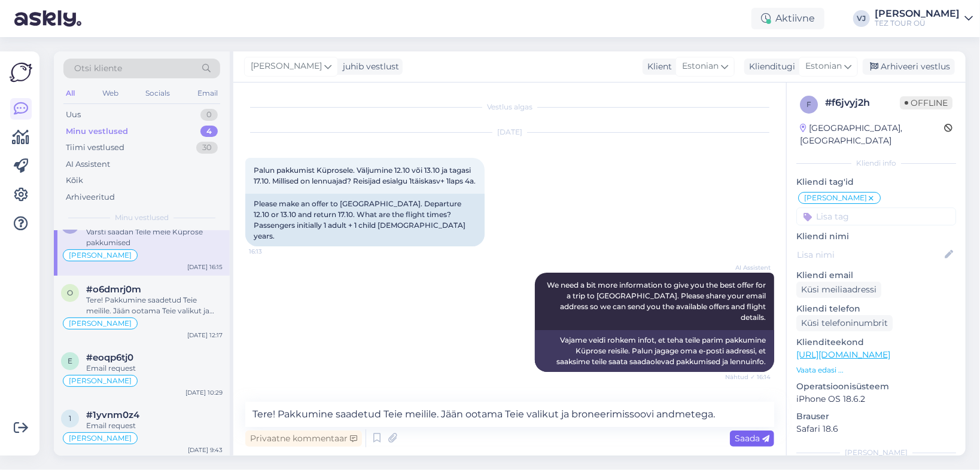
click at [751, 444] on div "Saada" at bounding box center [752, 439] width 44 height 16
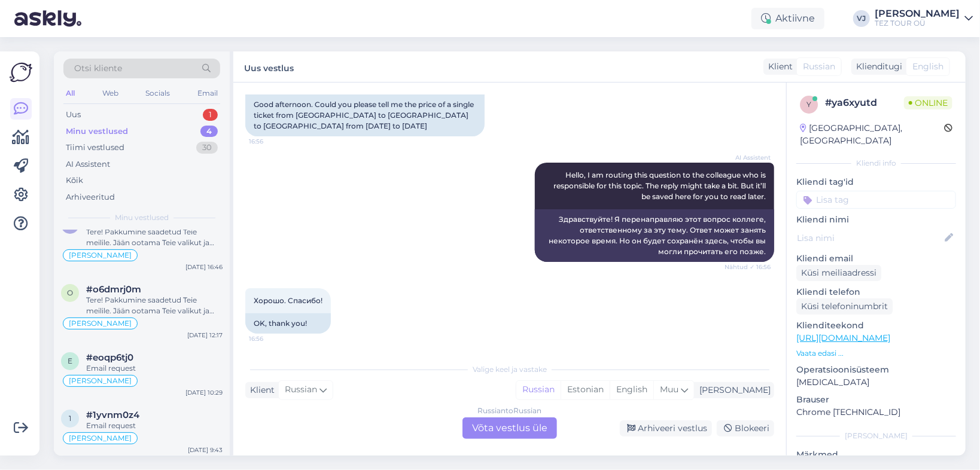
click at [500, 433] on div "Russian to Russian Võta vestlus üle" at bounding box center [509, 429] width 95 height 22
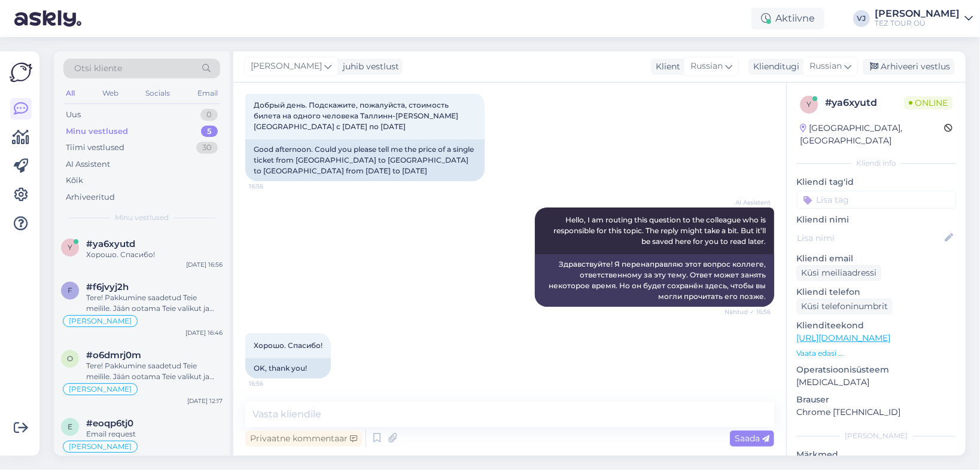
click at [862, 192] on input at bounding box center [876, 200] width 160 height 18
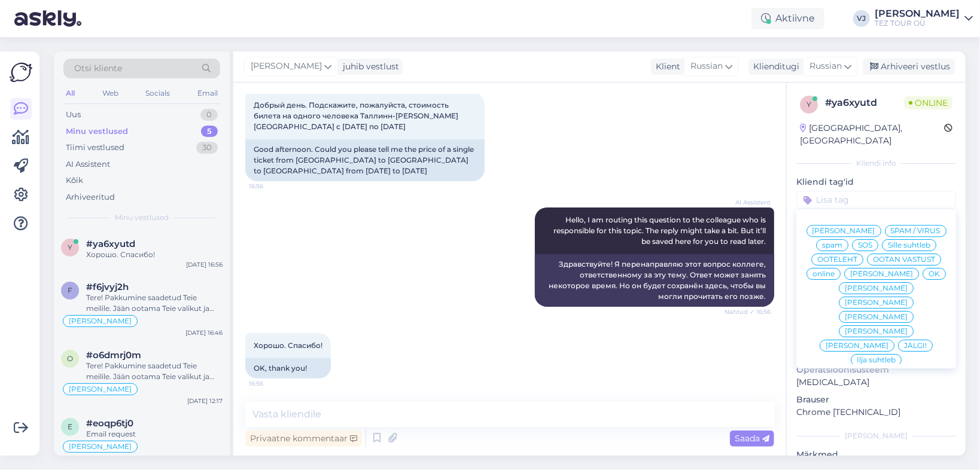
click at [875, 227] on span "[PERSON_NAME]" at bounding box center [843, 230] width 63 height 7
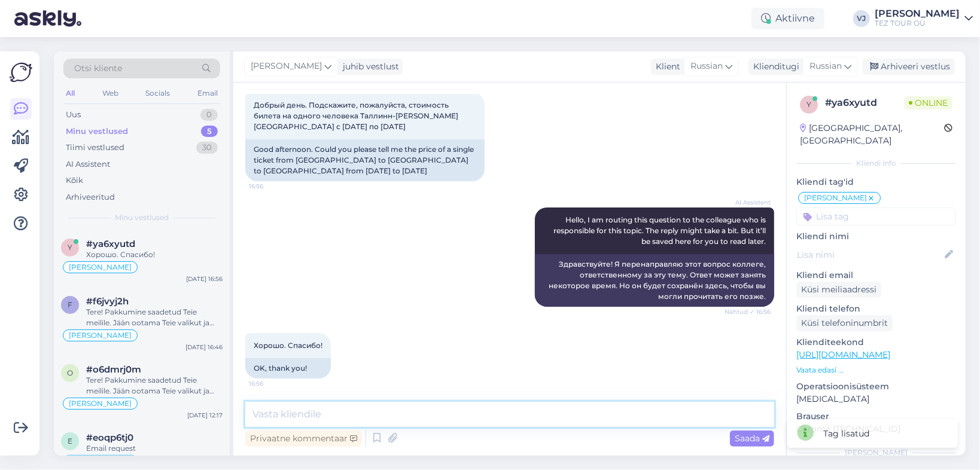
click at [458, 421] on textarea at bounding box center [509, 414] width 529 height 25
type textarea "Добрый день!"
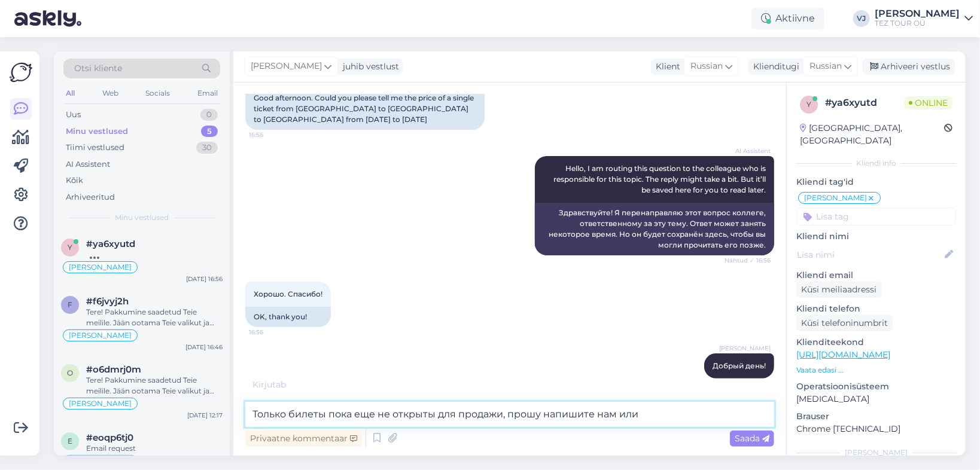
scroll to position [168, 0]
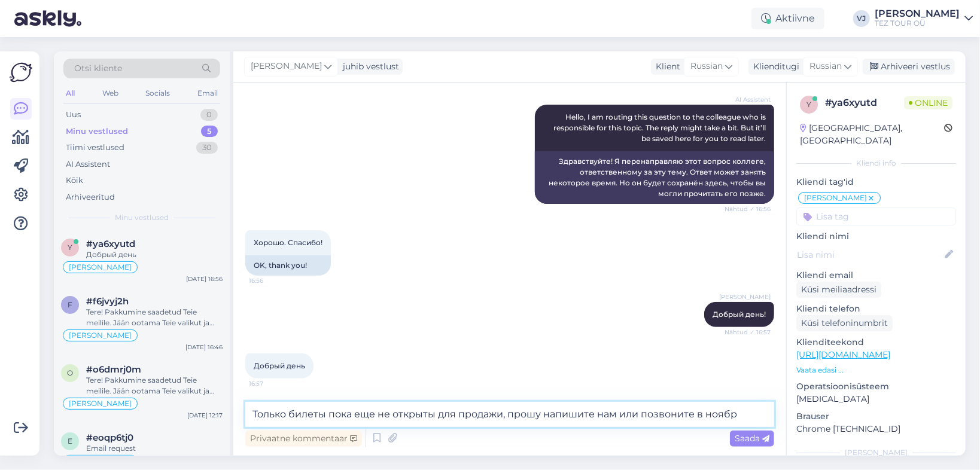
type textarea "Только билеты пока еще не открыты для продажи, прошу напишите нам или позвоните…"
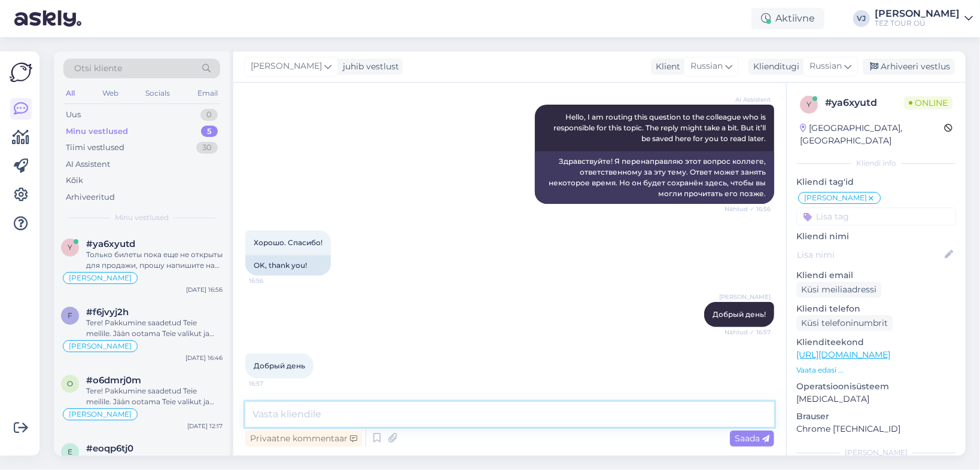
scroll to position [230, 0]
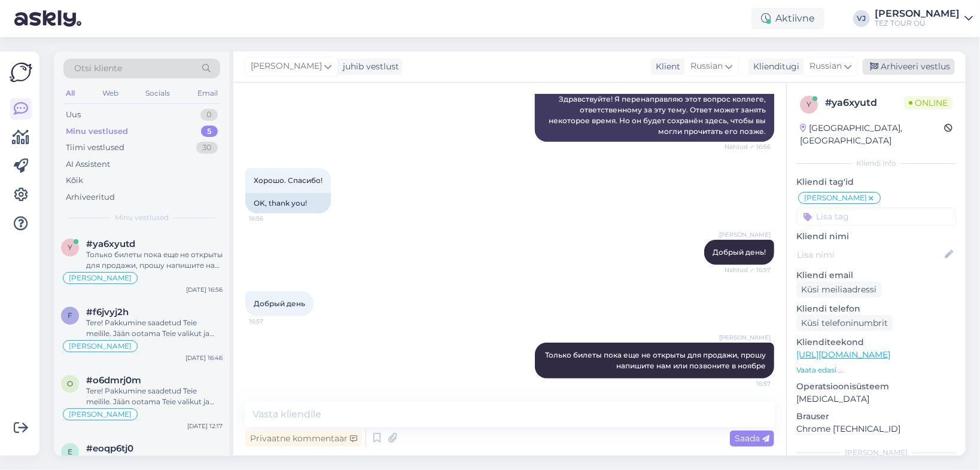
click at [918, 63] on div "Arhiveeri vestlus" at bounding box center [909, 67] width 92 height 16
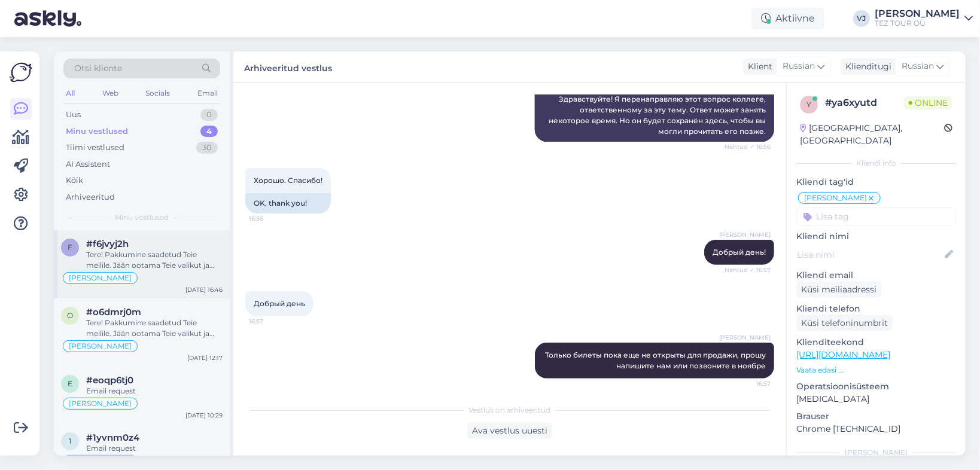
click at [129, 249] on div "Tere! Pakkumine saadetud Teie meilile. Jään ootama Teie valikut ja broneerimiss…" at bounding box center [154, 260] width 136 height 22
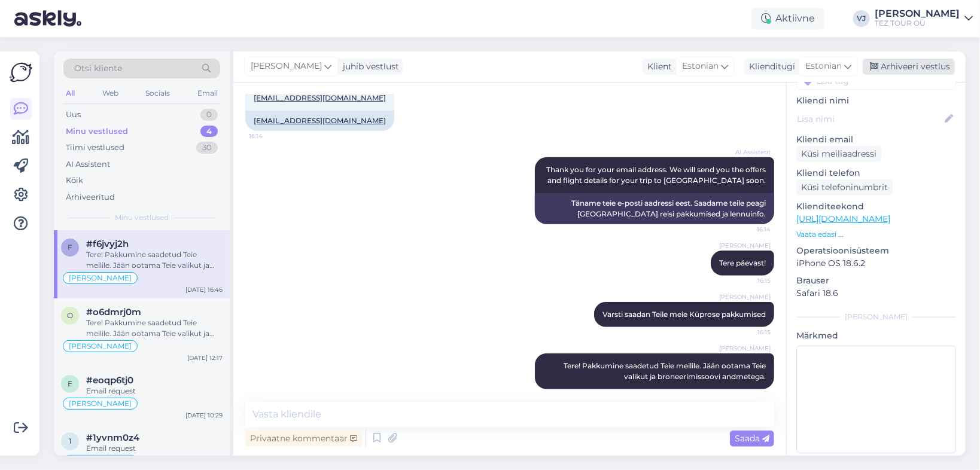
scroll to position [136, 0]
click at [921, 66] on div "Arhiveeri vestlus" at bounding box center [909, 67] width 92 height 16
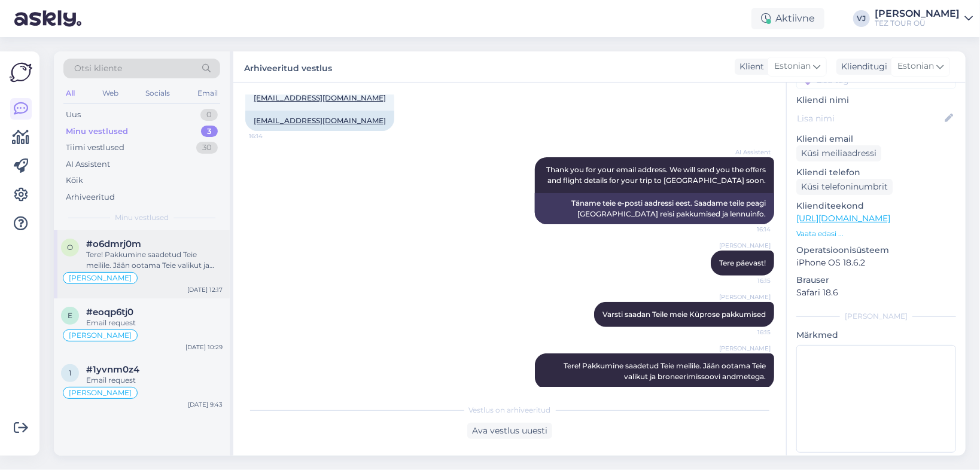
click at [136, 236] on div "o #o6dmrj0m Tere! Pakkumine saadetud Teie meilile. Jään ootama Teie valikut ja …" at bounding box center [142, 264] width 176 height 68
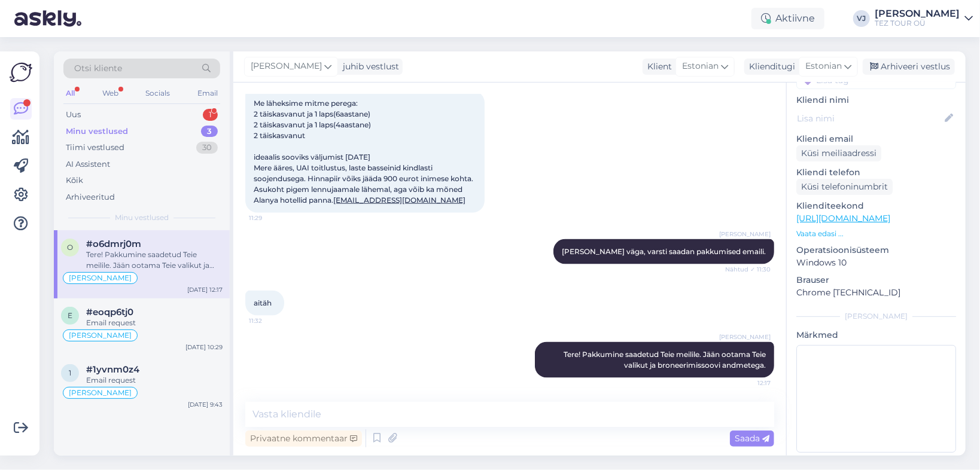
scroll to position [473, 0]
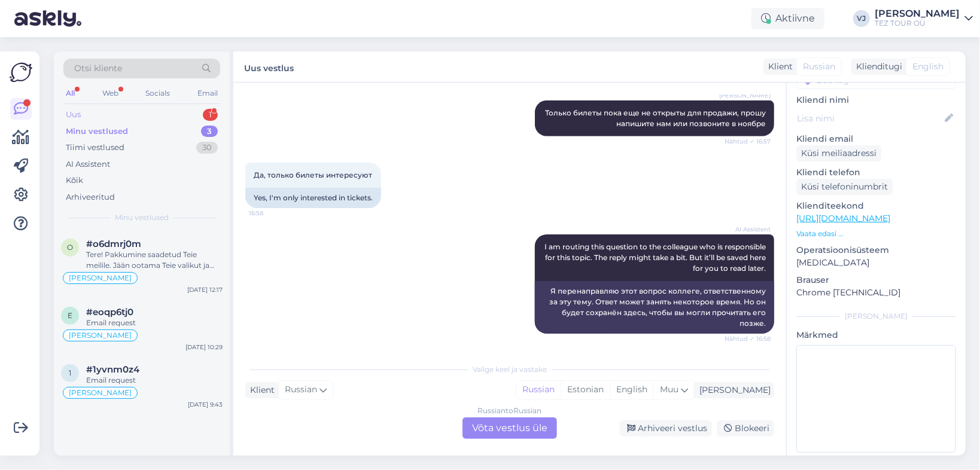
click at [132, 114] on div "Uus 1" at bounding box center [141, 114] width 157 height 17
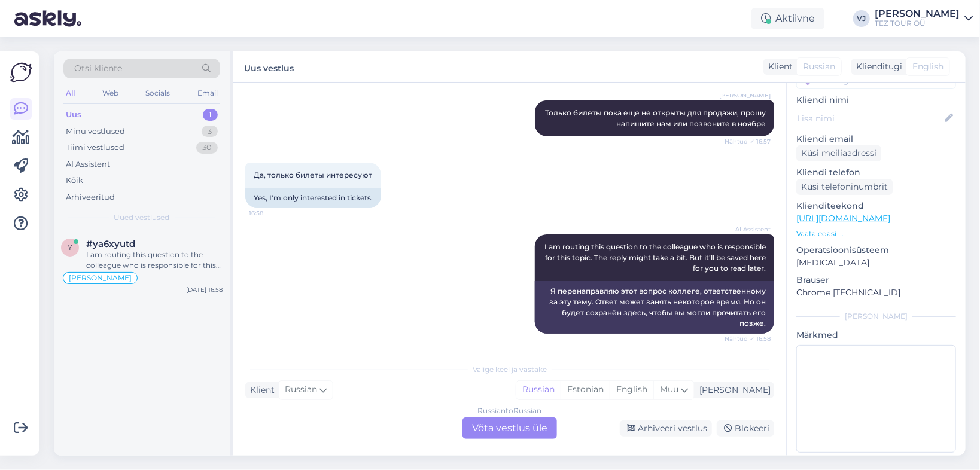
click at [536, 421] on div "Russian to Russian Võta vestlus üle" at bounding box center [509, 429] width 95 height 22
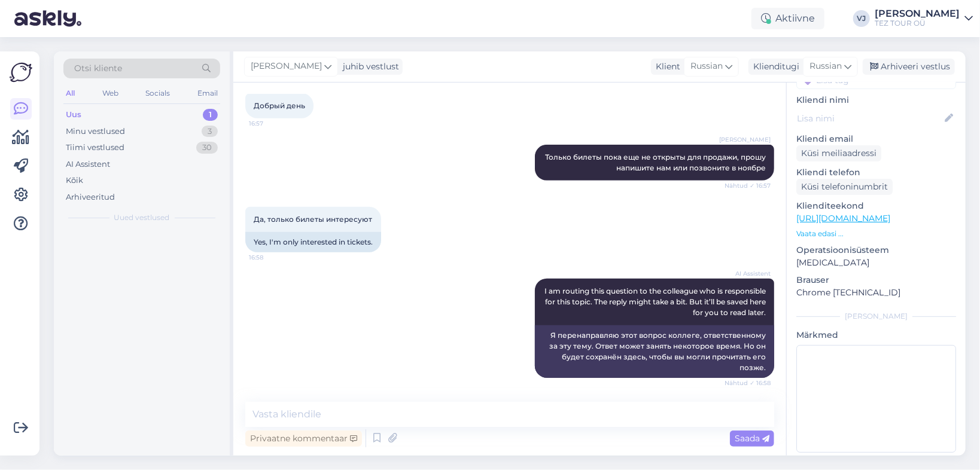
scroll to position [428, 0]
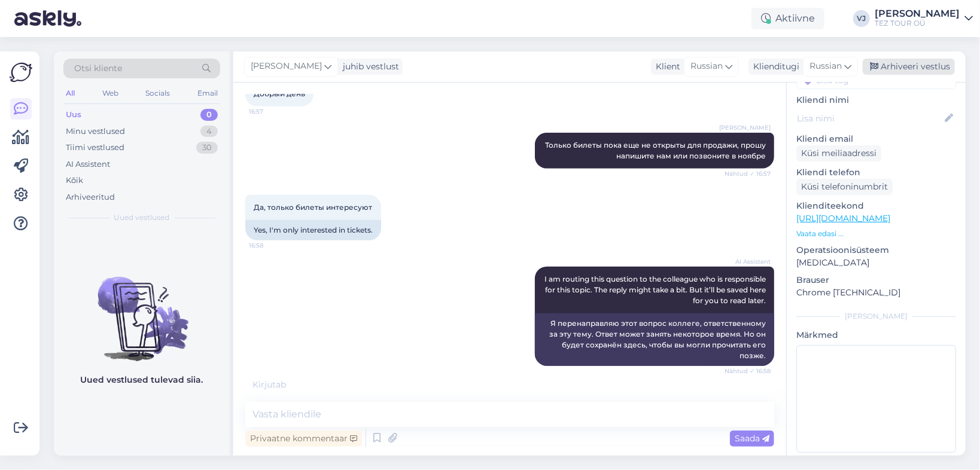
click at [895, 71] on div "Arhiveeri vestlus" at bounding box center [909, 67] width 92 height 16
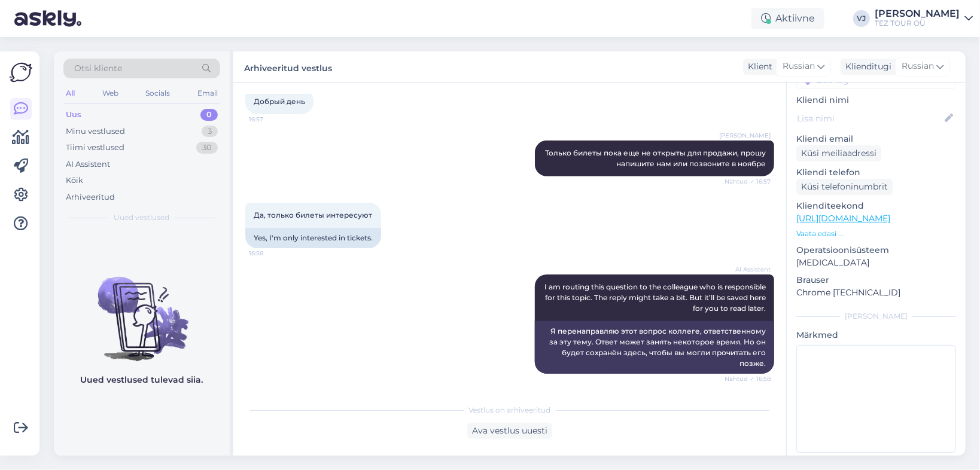
scroll to position [432, 0]
